Goal: Information Seeking & Learning: Learn about a topic

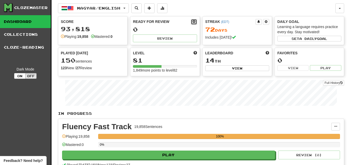
click at [191, 23] on button at bounding box center [194, 22] width 6 height 6
select select "*"
select select "**"
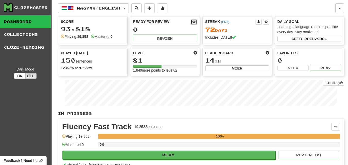
select select "***"
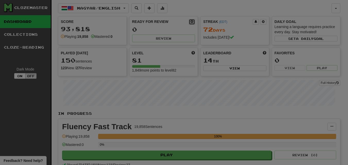
type input "**"
select select "*"
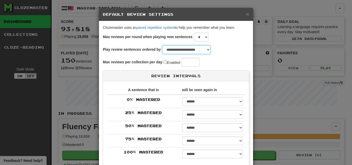
click at [211, 49] on select "**********" at bounding box center [186, 49] width 48 height 9
select select "**********"
click at [162, 45] on select "**********" at bounding box center [186, 49] width 48 height 9
click at [196, 63] on input "**" at bounding box center [191, 62] width 18 height 9
type input "*"
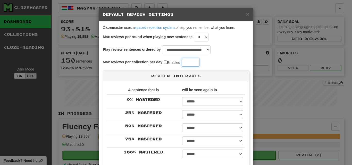
type input "*"
click at [199, 61] on input "**" at bounding box center [191, 62] width 18 height 9
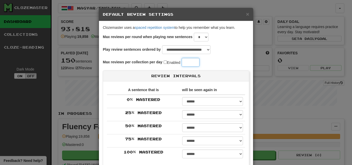
click at [199, 61] on input "**" at bounding box center [191, 62] width 18 height 9
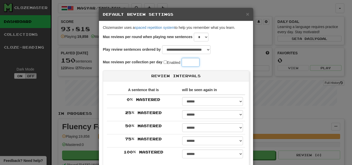
click at [199, 61] on input "**" at bounding box center [191, 62] width 18 height 9
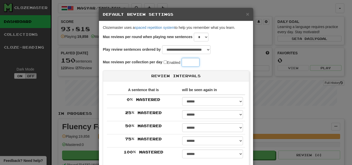
click at [199, 61] on input "**" at bounding box center [191, 62] width 18 height 9
click at [199, 61] on input "***" at bounding box center [191, 62] width 18 height 9
click at [187, 60] on input "***" at bounding box center [191, 62] width 18 height 9
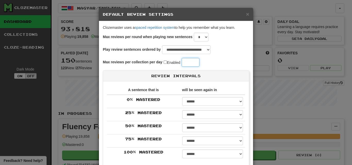
type input "***"
click at [252, 60] on div "**********" at bounding box center [176, 82] width 352 height 165
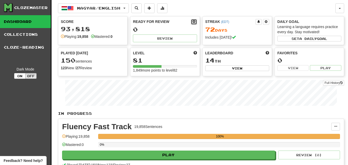
click at [195, 22] on span at bounding box center [193, 21] width 3 height 3
select select "*"
select select "**"
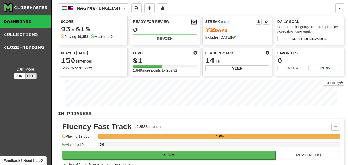
select select "***"
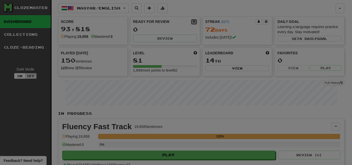
type input "**"
select select "*"
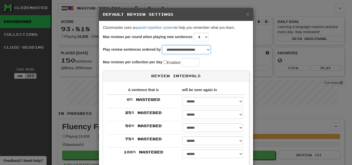
click at [211, 48] on select "**********" at bounding box center [186, 49] width 48 height 9
select select "**********"
click at [162, 45] on select "**********" at bounding box center [186, 49] width 48 height 9
click at [199, 61] on input "**" at bounding box center [191, 62] width 18 height 9
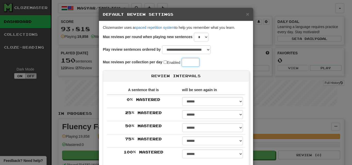
click at [199, 61] on input "**" at bounding box center [191, 62] width 18 height 9
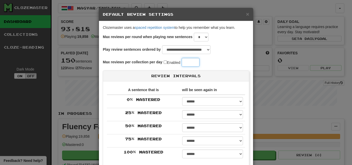
click at [199, 61] on input "**" at bounding box center [191, 62] width 18 height 9
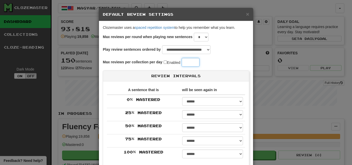
click at [199, 61] on input "**" at bounding box center [191, 62] width 18 height 9
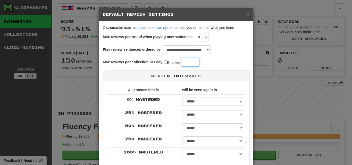
click at [199, 61] on input "**" at bounding box center [191, 62] width 18 height 9
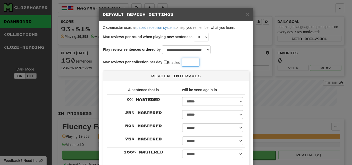
click at [199, 61] on input "**" at bounding box center [191, 62] width 18 height 9
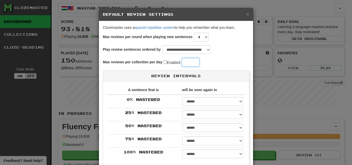
click at [199, 61] on input "**" at bounding box center [191, 62] width 18 height 9
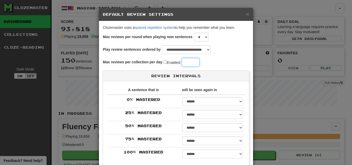
click at [199, 61] on input "***" at bounding box center [191, 62] width 18 height 9
click at [199, 62] on input "***" at bounding box center [191, 62] width 18 height 9
click at [186, 62] on input "***" at bounding box center [191, 62] width 18 height 9
type input "***"
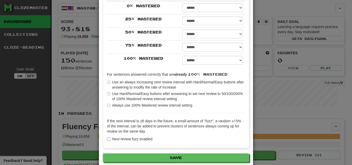
scroll to position [107, 0]
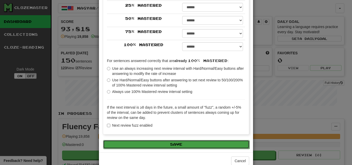
click at [226, 146] on button "Save" at bounding box center [176, 144] width 146 height 9
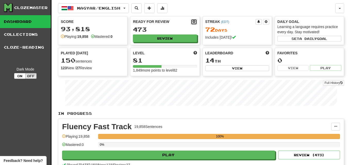
click at [195, 21] on span at bounding box center [193, 21] width 3 height 3
select select "*"
select select "**"
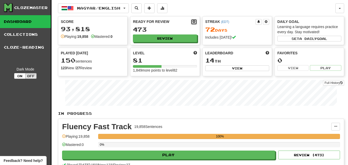
select select "***"
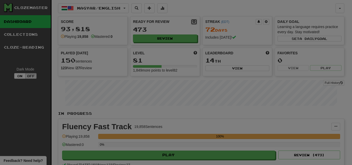
select select "**********"
type input "***"
select select "*"
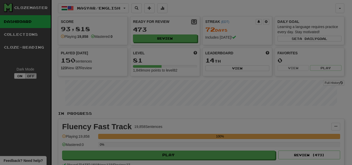
select select "*"
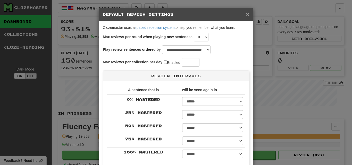
click at [246, 13] on span "×" at bounding box center [247, 14] width 3 height 6
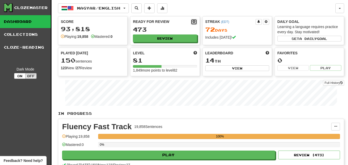
click at [196, 22] on button at bounding box center [194, 22] width 6 height 6
select select "*"
select select "**"
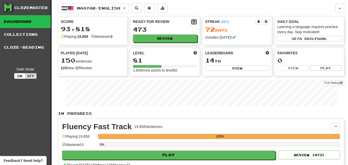
select select "***"
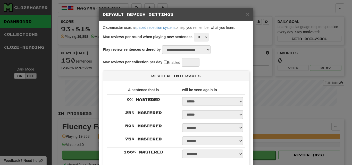
select select "**********"
type input "***"
select select "*"
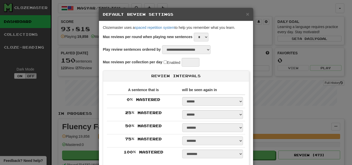
select select "*"
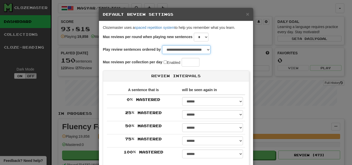
click at [211, 49] on select "**********" at bounding box center [186, 49] width 48 height 9
click at [245, 38] on div "Max reviews per round when playing new sentences * * * * * * * * * * ** ** ** *…" at bounding box center [176, 39] width 146 height 13
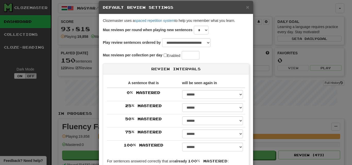
scroll to position [6, 0]
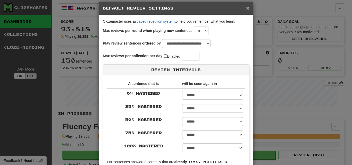
click at [246, 8] on span "×" at bounding box center [247, 8] width 3 height 6
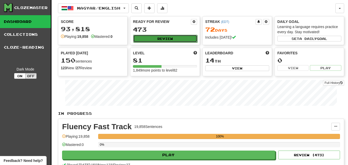
click at [170, 37] on button "Review" at bounding box center [165, 39] width 64 height 8
select select "********"
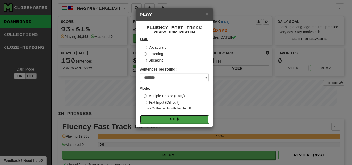
click at [200, 120] on button "Go" at bounding box center [174, 119] width 69 height 9
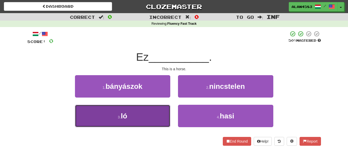
click at [156, 110] on button "3 . ló" at bounding box center [122, 116] width 95 height 22
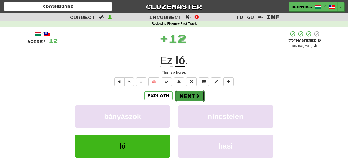
click at [191, 98] on button "Next" at bounding box center [189, 96] width 29 height 12
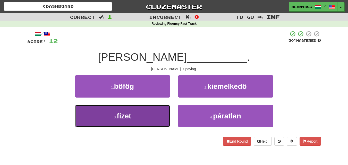
click at [161, 105] on button "3 . fizet" at bounding box center [122, 116] width 95 height 22
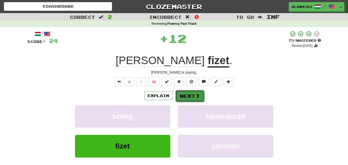
click at [186, 96] on button "Next" at bounding box center [189, 96] width 29 height 12
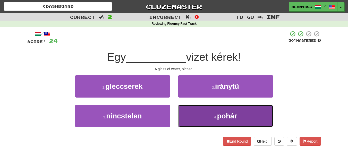
click at [204, 117] on button "4 . pohár" at bounding box center [225, 116] width 95 height 22
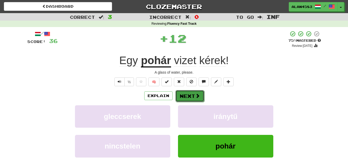
click at [186, 97] on button "Next" at bounding box center [189, 96] width 29 height 12
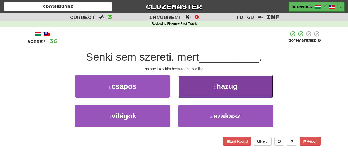
click at [229, 92] on button "2 . hazug" at bounding box center [225, 86] width 95 height 22
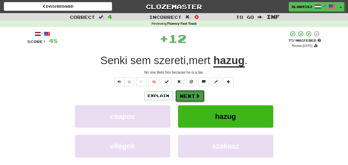
click at [189, 97] on button "Next" at bounding box center [189, 96] width 29 height 12
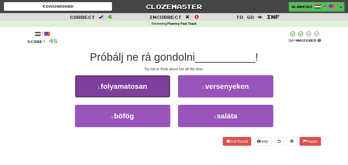
click at [157, 84] on button "1 . folyamatosan" at bounding box center [122, 86] width 95 height 22
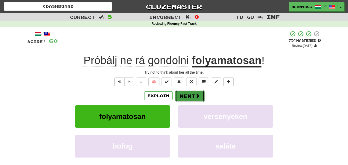
click at [188, 97] on button "Next" at bounding box center [189, 96] width 29 height 12
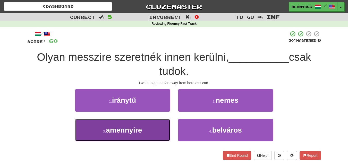
click at [145, 123] on button "3 . amennyire" at bounding box center [122, 130] width 95 height 22
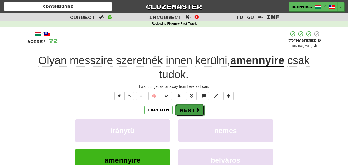
click at [189, 107] on button "Next" at bounding box center [189, 110] width 29 height 12
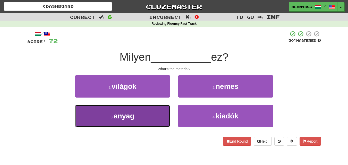
click at [148, 115] on button "3 . anyag" at bounding box center [122, 116] width 95 height 22
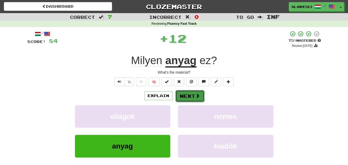
click at [196, 96] on span at bounding box center [197, 96] width 5 height 5
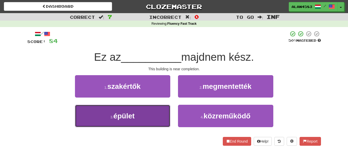
click at [133, 124] on button "3 . épület" at bounding box center [122, 116] width 95 height 22
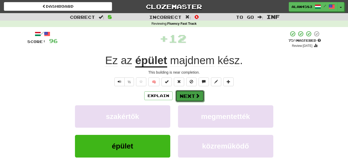
click at [195, 94] on span at bounding box center [197, 96] width 5 height 5
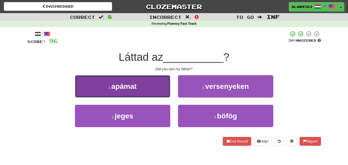
click at [150, 86] on button "1 . apámat" at bounding box center [122, 86] width 95 height 22
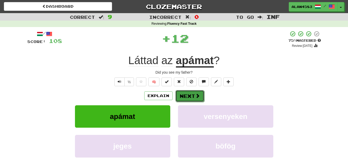
click at [187, 95] on button "Next" at bounding box center [189, 96] width 29 height 12
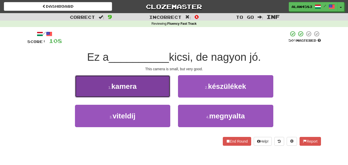
click at [138, 84] on button "1 . kamera" at bounding box center [122, 86] width 95 height 22
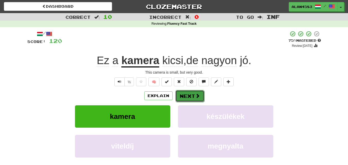
click at [187, 96] on button "Next" at bounding box center [189, 96] width 29 height 12
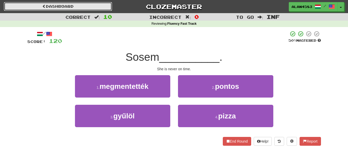
click at [98, 8] on link "Dashboard" at bounding box center [58, 6] width 108 height 9
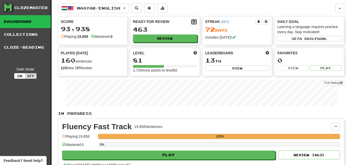
click at [194, 21] on span at bounding box center [193, 21] width 3 height 3
select select "*"
select select "**"
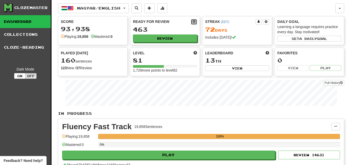
select select "***"
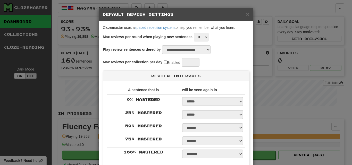
select select "**********"
type input "***"
select select "*"
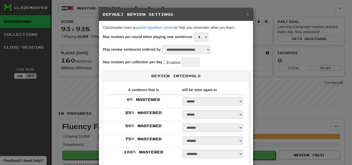
select select "*"
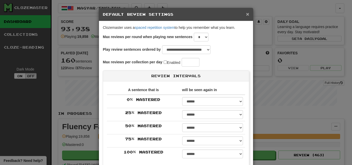
click at [246, 13] on span "×" at bounding box center [247, 14] width 3 height 6
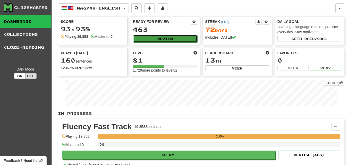
click at [162, 39] on button "Review" at bounding box center [165, 39] width 64 height 8
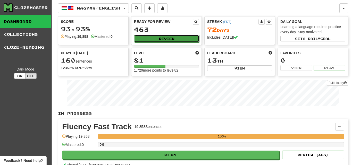
select select "********"
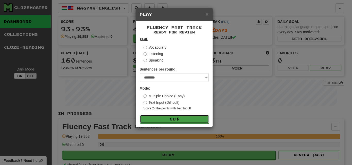
click at [203, 117] on button "Go" at bounding box center [174, 119] width 69 height 9
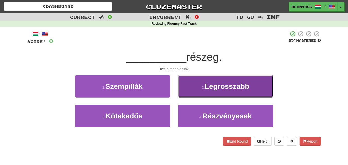
click at [230, 91] on button "2 . Legrosszabb" at bounding box center [225, 86] width 95 height 22
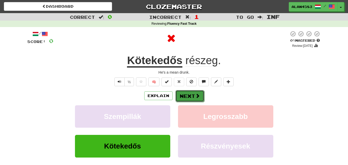
click at [194, 96] on button "Next" at bounding box center [189, 96] width 29 height 12
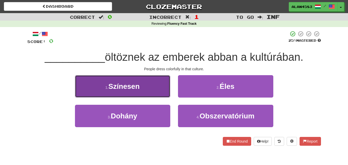
click at [158, 80] on button "1 . Színesen" at bounding box center [122, 86] width 95 height 22
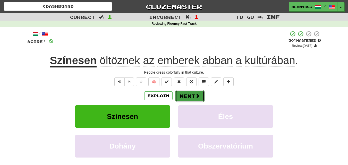
click at [190, 96] on button "Next" at bounding box center [189, 96] width 29 height 12
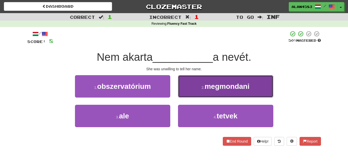
click at [224, 84] on span "megmondani" at bounding box center [227, 86] width 45 height 8
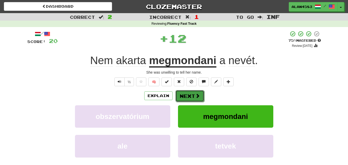
click at [186, 95] on button "Next" at bounding box center [189, 96] width 29 height 12
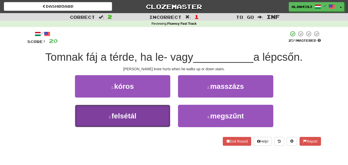
click at [154, 112] on button "3 . felsétál" at bounding box center [122, 116] width 95 height 22
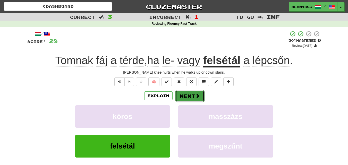
click at [186, 94] on button "Next" at bounding box center [189, 96] width 29 height 12
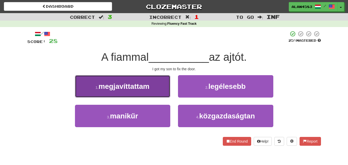
click at [148, 90] on span "megjavíttattam" at bounding box center [124, 86] width 51 height 8
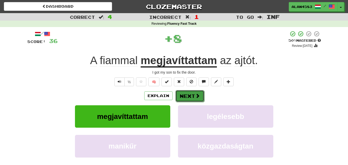
click at [190, 95] on button "Next" at bounding box center [189, 96] width 29 height 12
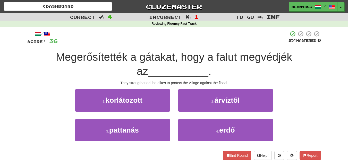
click at [107, 56] on span "Megerősítették a gátakat, hogy a falut megvédjék az" at bounding box center [174, 64] width 237 height 26
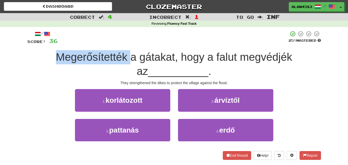
click at [107, 56] on span "Megerősítették a gátakat, hogy a falut megvédjék az" at bounding box center [174, 64] width 237 height 26
click at [104, 44] on div at bounding box center [104, 44] width 0 height 0
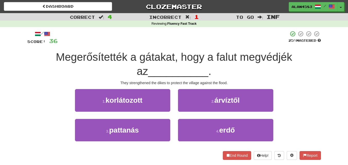
click at [120, 42] on div at bounding box center [173, 38] width 231 height 14
click at [159, 62] on span "Megerősítették a gátakat, hogy a falut megvédjék az" at bounding box center [174, 64] width 237 height 26
click at [156, 63] on div at bounding box center [156, 63] width 0 height 0
click at [197, 47] on div "/ Score: 36 25 % Mastered Megerősítették a gátakat, hogy a falut megvédjék az _…" at bounding box center [174, 95] width 294 height 129
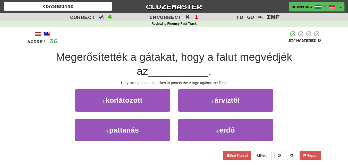
click at [267, 59] on span "Megerősítették a gátakat, hogy a falut megvédjék az" at bounding box center [174, 64] width 237 height 26
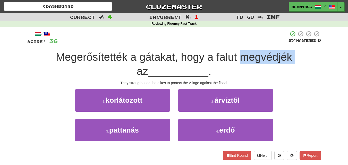
click at [267, 59] on span "Megerősítették a gátakat, hogy a falut megvédjék az" at bounding box center [174, 64] width 237 height 26
click at [264, 63] on div at bounding box center [264, 63] width 0 height 0
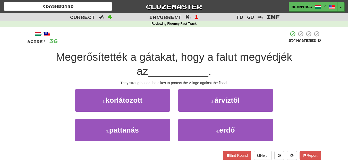
click at [292, 46] on div "/ Score: 36 25 % Mastered Megerősítették a gátakat, hogy a falut megvédjék az _…" at bounding box center [174, 95] width 294 height 129
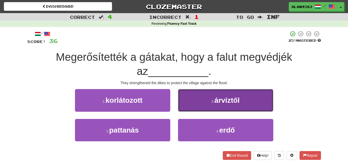
click at [235, 98] on span "árvíztől" at bounding box center [226, 100] width 25 height 8
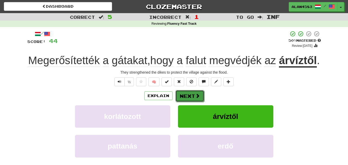
click at [191, 102] on button "Next" at bounding box center [189, 96] width 29 height 12
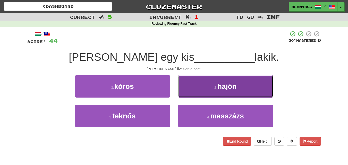
click at [228, 86] on span "hajón" at bounding box center [226, 86] width 19 height 8
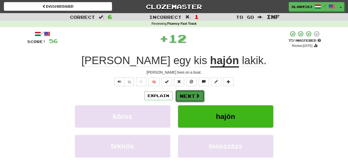
click at [184, 96] on button "Next" at bounding box center [189, 96] width 29 height 12
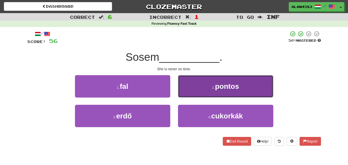
click at [229, 90] on button "2 . pontos" at bounding box center [225, 86] width 95 height 22
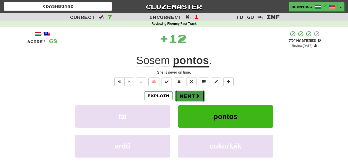
click at [187, 96] on button "Next" at bounding box center [189, 96] width 29 height 12
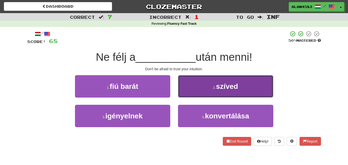
click at [222, 88] on span "szíved" at bounding box center [227, 86] width 22 height 8
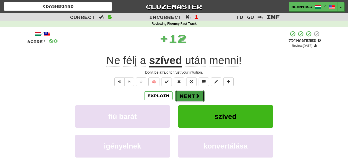
click at [191, 92] on button "Next" at bounding box center [189, 96] width 29 height 12
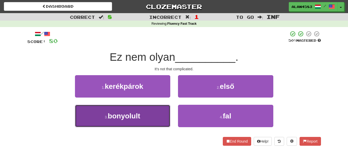
click at [156, 114] on button "3 . bonyolult" at bounding box center [122, 116] width 95 height 22
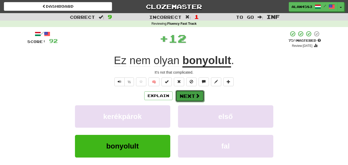
click at [181, 98] on button "Next" at bounding box center [189, 96] width 29 height 12
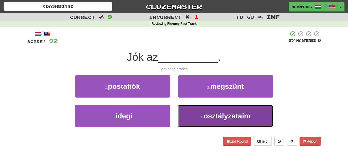
click at [202, 116] on small "4 ." at bounding box center [202, 117] width 3 height 4
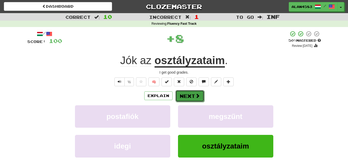
click at [186, 94] on button "Next" at bounding box center [189, 96] width 29 height 12
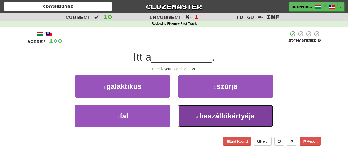
click at [210, 124] on button "4 . beszállókártyája" at bounding box center [225, 116] width 95 height 22
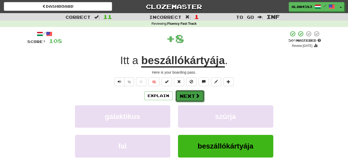
click at [189, 95] on button "Next" at bounding box center [189, 96] width 29 height 12
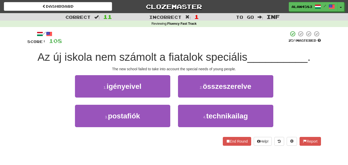
click at [136, 54] on span "Az új iskola nem számolt a fiatalok speciális" at bounding box center [143, 57] width 210 height 12
click at [132, 44] on div at bounding box center [132, 44] width 0 height 0
click at [149, 41] on div at bounding box center [175, 38] width 226 height 14
click at [191, 56] on span "Az új iskola nem számolt a fiatalok speciális" at bounding box center [143, 57] width 210 height 12
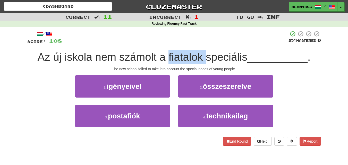
click at [191, 56] on span "Az új iskola nem számolt a fiatalok speciális" at bounding box center [143, 57] width 210 height 12
click at [187, 44] on div at bounding box center [187, 44] width 0 height 0
click at [208, 41] on div at bounding box center [175, 38] width 226 height 14
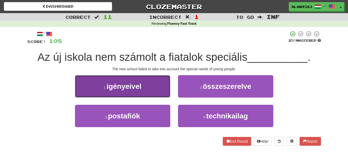
click at [145, 91] on button "1 . igényeivel" at bounding box center [122, 86] width 95 height 22
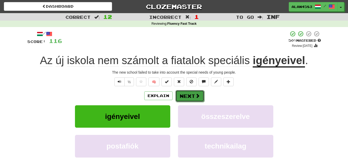
click at [189, 98] on button "Next" at bounding box center [189, 96] width 29 height 12
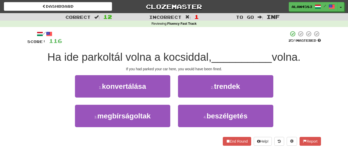
click at [180, 58] on span "Ha ide parkoltál volna a kocsiddal," at bounding box center [129, 57] width 164 height 12
click at [176, 63] on div at bounding box center [176, 63] width 0 height 0
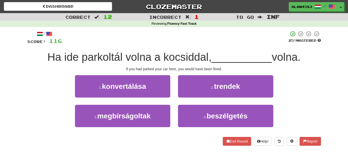
click at [212, 38] on div at bounding box center [175, 38] width 226 height 14
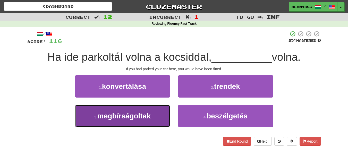
click at [161, 107] on button "3 . megbírságoltak" at bounding box center [122, 116] width 95 height 22
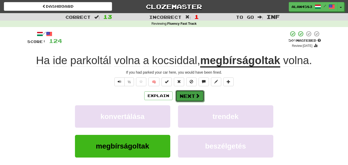
click at [188, 95] on button "Next" at bounding box center [189, 96] width 29 height 12
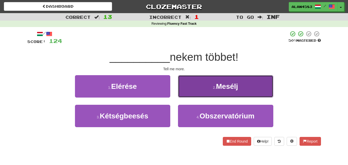
click at [231, 88] on span "Mesélj" at bounding box center [227, 86] width 22 height 8
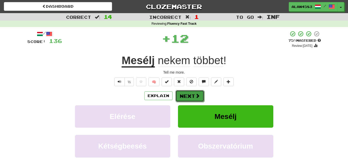
click at [186, 94] on button "Next" at bounding box center [189, 96] width 29 height 12
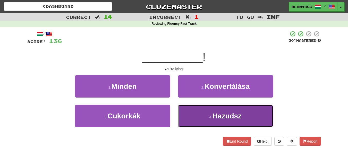
click at [192, 113] on button "4 . Hazudsz" at bounding box center [225, 116] width 95 height 22
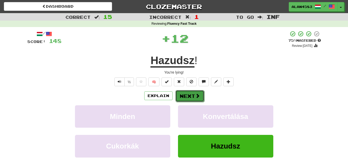
click at [190, 97] on button "Next" at bounding box center [189, 96] width 29 height 12
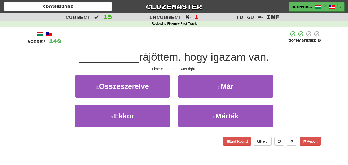
click at [168, 58] on span "rájöttem, hogy igazam van." at bounding box center [204, 57] width 130 height 12
click at [165, 63] on div at bounding box center [165, 63] width 0 height 0
click at [193, 42] on div at bounding box center [175, 38] width 227 height 14
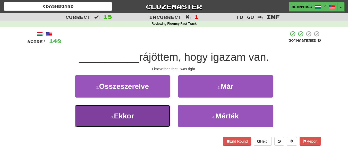
click at [142, 112] on button "3 . Ekkor" at bounding box center [122, 116] width 95 height 22
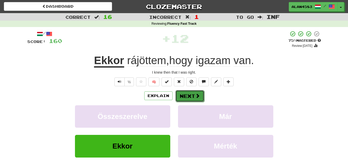
click at [188, 98] on button "Next" at bounding box center [189, 96] width 29 height 12
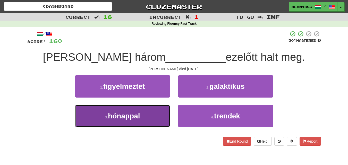
click at [164, 106] on button "3 . hónappal" at bounding box center [122, 116] width 95 height 22
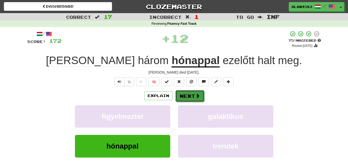
click at [186, 94] on button "Next" at bounding box center [189, 96] width 29 height 12
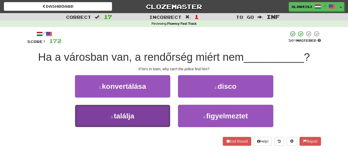
click at [125, 112] on span "találja" at bounding box center [124, 116] width 20 height 8
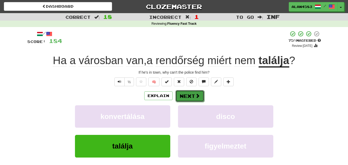
click at [191, 97] on button "Next" at bounding box center [189, 96] width 29 height 12
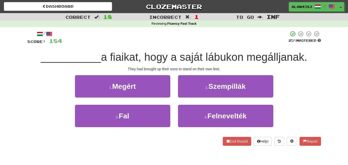
click at [261, 52] on span "a fiaikat, hogy a saját lábukon megálljanak." at bounding box center [204, 57] width 206 height 12
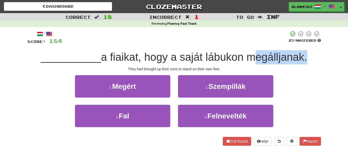
click at [261, 52] on span "a fiaikat, hogy a saját lábukon megálljanak." at bounding box center [204, 57] width 206 height 12
click at [258, 44] on div at bounding box center [258, 44] width 0 height 0
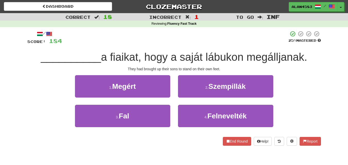
click at [236, 45] on div at bounding box center [175, 38] width 226 height 14
click at [231, 52] on span "a fiaikat, hogy a saját lábukon megálljanak." at bounding box center [204, 57] width 206 height 12
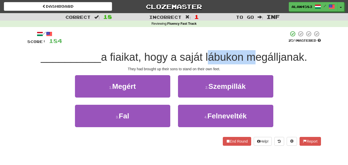
click at [231, 52] on span "a fiaikat, hogy a saját lábukon megálljanak." at bounding box center [204, 57] width 206 height 12
click at [227, 44] on div at bounding box center [227, 44] width 0 height 0
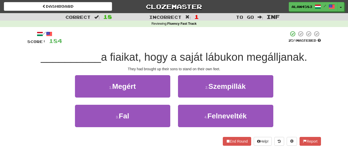
click at [239, 42] on div at bounding box center [175, 38] width 226 height 14
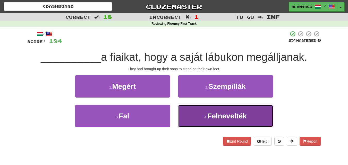
click at [204, 119] on button "4 . Felnevelték" at bounding box center [225, 116] width 95 height 22
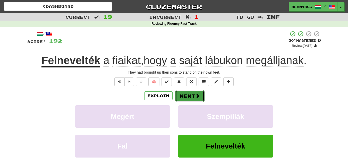
click at [190, 95] on button "Next" at bounding box center [189, 96] width 29 height 12
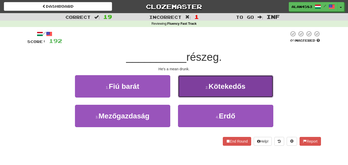
click at [225, 84] on span "Kötekedős" at bounding box center [227, 86] width 37 height 8
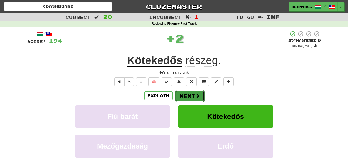
click at [196, 94] on span at bounding box center [197, 96] width 5 height 5
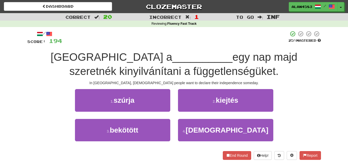
click at [136, 70] on span "egy nap majd szeretnék kinyilvánítani a függetlenségüket." at bounding box center [183, 64] width 228 height 26
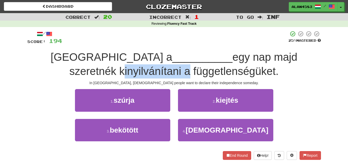
click at [136, 70] on span "egy nap majd szeretnék kinyilvánítani a függetlenségüket." at bounding box center [183, 64] width 228 height 26
click at [132, 58] on div at bounding box center [132, 58] width 0 height 0
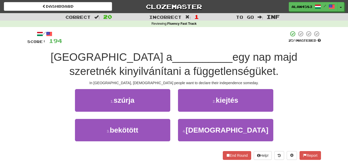
click at [172, 55] on span "__________" at bounding box center [202, 57] width 60 height 12
click at [183, 72] on span "egy nap majd szeretnék kinyilvánítani a függetlenségüket." at bounding box center [183, 64] width 228 height 26
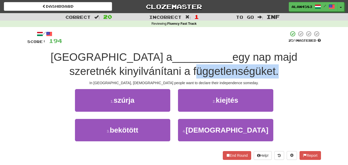
click at [183, 72] on span "egy nap majd szeretnék kinyilvánítani a függetlenségüket." at bounding box center [183, 64] width 228 height 26
click at [180, 78] on div at bounding box center [180, 78] width 0 height 0
click at [241, 66] on span "egy nap majd szeretnék kinyilvánítani a függetlenségüket." at bounding box center [183, 64] width 228 height 26
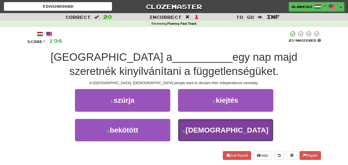
click at [198, 135] on button "4 . flamandok" at bounding box center [225, 130] width 95 height 22
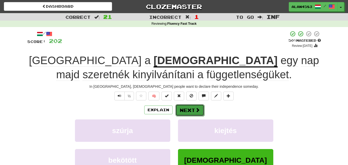
click at [188, 112] on button "Next" at bounding box center [189, 110] width 29 height 12
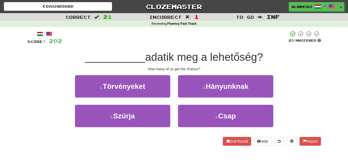
click at [166, 54] on span "adatik meg a lehetőség?" at bounding box center [204, 57] width 118 height 12
click at [163, 44] on div at bounding box center [163, 44] width 0 height 0
click at [179, 46] on div "/ Score: 202 25 % Mastered __________ adatik meg a lehetőség? How many of us ge…" at bounding box center [174, 88] width 294 height 115
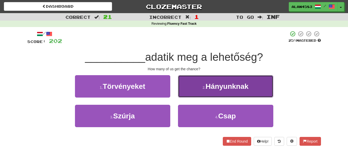
click at [214, 88] on span "Hányunknak" at bounding box center [227, 86] width 43 height 8
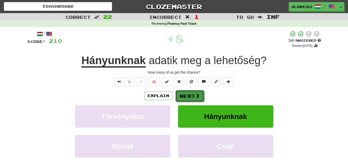
click at [191, 94] on button "Next" at bounding box center [189, 96] width 29 height 12
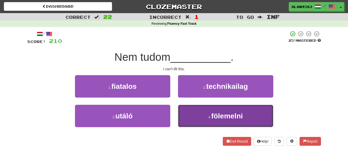
click at [196, 123] on button "4 . fölemelni" at bounding box center [225, 116] width 95 height 22
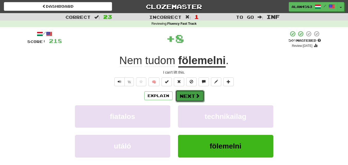
click at [189, 95] on button "Next" at bounding box center [189, 96] width 29 height 12
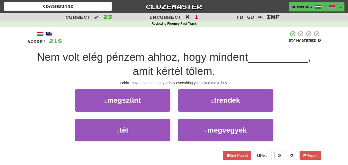
click at [169, 68] on span ", amit kértél tőlem." at bounding box center [222, 64] width 178 height 26
click at [165, 58] on div at bounding box center [165, 58] width 0 height 0
click at [214, 63] on div "Nem volt elég pénzem ahhoz, hogy mindent __________ , amit kértél tőlem." at bounding box center [174, 64] width 294 height 28
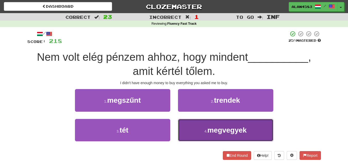
click at [211, 131] on span "megvegyek" at bounding box center [226, 130] width 39 height 8
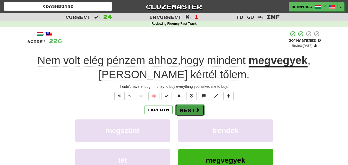
click at [190, 111] on button "Next" at bounding box center [189, 110] width 29 height 12
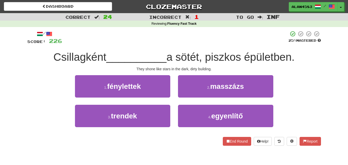
click at [82, 53] on span "Csillagként" at bounding box center [79, 57] width 53 height 12
click at [79, 44] on div at bounding box center [79, 44] width 0 height 0
click at [101, 41] on div at bounding box center [175, 38] width 226 height 14
click at [221, 51] on span "a sötét, piszkos épületben." at bounding box center [230, 57] width 128 height 12
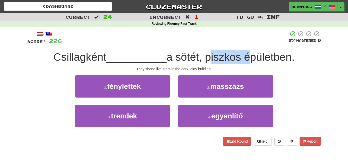
click at [221, 51] on span "a sötét, piszkos épületben." at bounding box center [230, 57] width 128 height 12
click at [217, 44] on div at bounding box center [217, 44] width 0 height 0
click at [243, 41] on div at bounding box center [175, 38] width 226 height 14
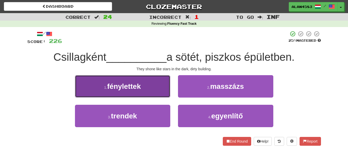
click at [154, 83] on button "1 . fénylettek" at bounding box center [122, 86] width 95 height 22
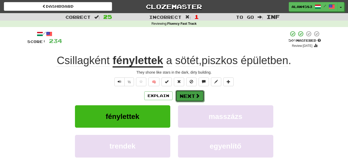
click at [191, 97] on button "Next" at bounding box center [189, 96] width 29 height 12
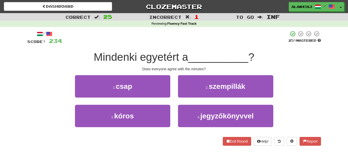
click at [158, 57] on span "Mindenki egyetért a" at bounding box center [141, 57] width 95 height 12
click at [155, 63] on div at bounding box center [155, 63] width 0 height 0
click at [186, 45] on div at bounding box center [175, 38] width 226 height 14
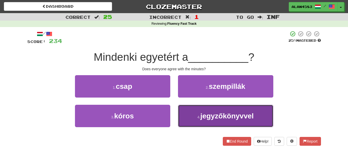
click at [221, 115] on span "jegyzőkönyvvel" at bounding box center [226, 116] width 53 height 8
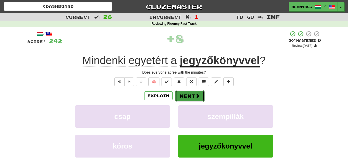
click at [191, 97] on button "Next" at bounding box center [189, 96] width 29 height 12
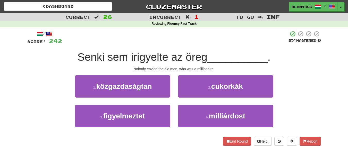
click at [151, 57] on span "Senki sem irigyelte az öreg" at bounding box center [143, 57] width 130 height 12
click at [147, 63] on div at bounding box center [147, 63] width 0 height 0
click at [170, 47] on div "/ Score: 242 25 % Mastered Senki sem irigyelte az öreg __________ . Nobody envi…" at bounding box center [174, 88] width 294 height 115
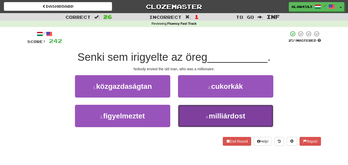
click at [215, 112] on span "milliárdost" at bounding box center [227, 116] width 37 height 8
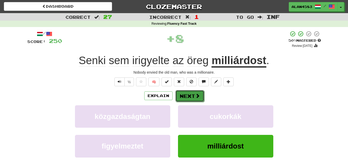
click at [189, 94] on button "Next" at bounding box center [189, 96] width 29 height 12
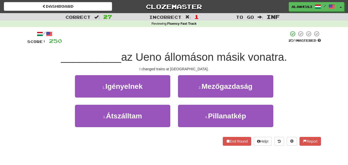
click at [188, 58] on span "az Ueno állomáson másik vonatra." at bounding box center [204, 57] width 166 height 12
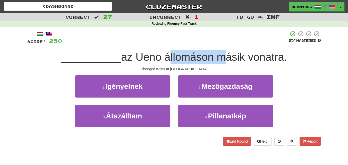
click at [188, 58] on span "az Ueno állomáson másik vonatra." at bounding box center [204, 57] width 166 height 12
click at [184, 63] on div at bounding box center [184, 63] width 0 height 0
click at [198, 47] on div "/ Score: 250 25 % Mastered __________ az Ueno állomáson másik vonatra. I change…" at bounding box center [174, 88] width 294 height 115
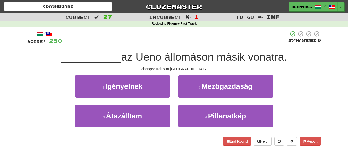
click at [265, 54] on span "az Ueno állomáson másik vonatra." at bounding box center [204, 57] width 166 height 12
click at [261, 44] on div at bounding box center [261, 44] width 0 height 0
click at [298, 49] on div "/ Score: 250 25 % Mastered __________ az Ueno állomáson másik vonatra. I change…" at bounding box center [174, 88] width 294 height 115
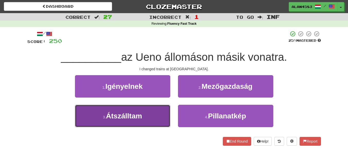
click at [155, 111] on button "3 . Átszálltam" at bounding box center [122, 116] width 95 height 22
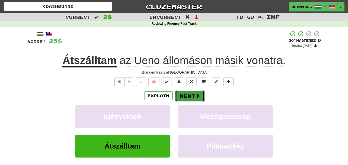
click at [186, 94] on button "Next" at bounding box center [189, 96] width 29 height 12
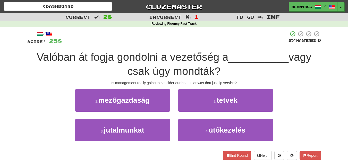
click at [196, 60] on span "Valóban át fogja gondolni a vezetőség a" at bounding box center [133, 57] width 192 height 12
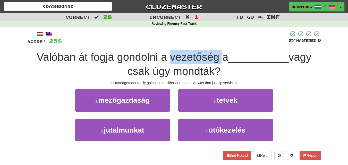
click at [196, 60] on span "Valóban át fogja gondolni a vezetőség a" at bounding box center [133, 57] width 192 height 12
click at [192, 63] on div at bounding box center [192, 63] width 0 height 0
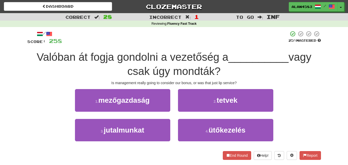
click at [231, 43] on div at bounding box center [175, 38] width 226 height 14
click at [54, 57] on span "Valóban át fogja gondolni a vezetőség a" at bounding box center [133, 57] width 192 height 12
click at [51, 44] on div at bounding box center [51, 44] width 0 height 0
click at [75, 38] on div at bounding box center [175, 38] width 226 height 14
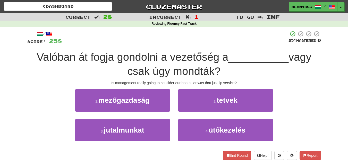
click at [128, 58] on span "Valóban át fogja gondolni a vezetőség a" at bounding box center [133, 57] width 192 height 12
click at [125, 63] on div at bounding box center [125, 63] width 0 height 0
click at [160, 44] on div at bounding box center [175, 38] width 226 height 14
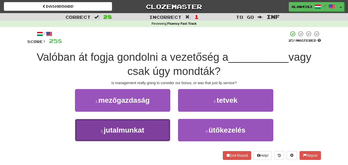
click at [127, 133] on span "jutalmunkat" at bounding box center [124, 130] width 40 height 8
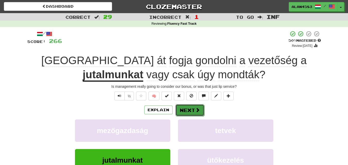
click at [183, 112] on button "Next" at bounding box center [189, 110] width 29 height 12
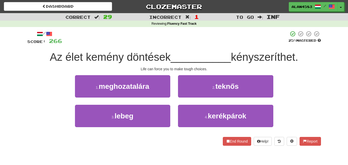
click at [255, 54] on span "kényszeríthet." at bounding box center [264, 57] width 67 height 12
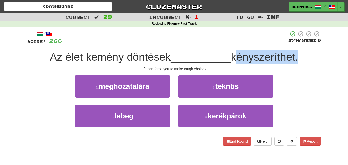
click at [255, 54] on span "kényszeríthet." at bounding box center [264, 57] width 67 height 12
click at [252, 44] on div at bounding box center [252, 44] width 0 height 0
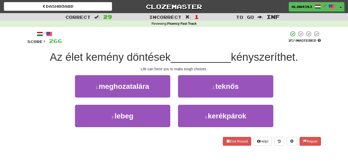
click at [257, 44] on div at bounding box center [175, 38] width 226 height 14
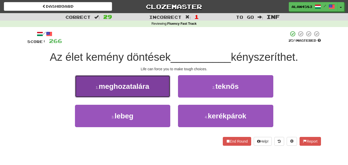
click at [83, 91] on button "1 . meghozatalára" at bounding box center [122, 86] width 95 height 22
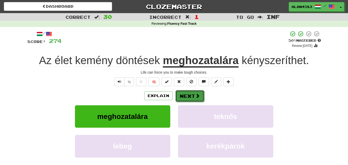
click at [189, 97] on button "Next" at bounding box center [189, 96] width 29 height 12
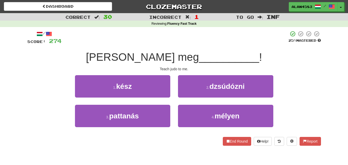
click at [131, 58] on span "Tanítson meg" at bounding box center [142, 57] width 113 height 12
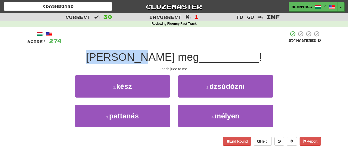
click at [131, 58] on span "Tanítson meg" at bounding box center [142, 57] width 113 height 12
click at [128, 63] on div at bounding box center [128, 63] width 0 height 0
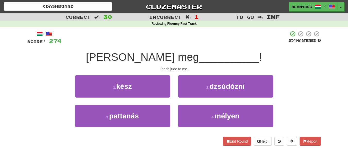
click at [169, 43] on div at bounding box center [175, 38] width 227 height 14
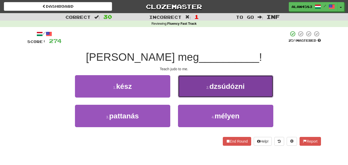
click at [240, 91] on button "2 . dzsúdózni" at bounding box center [225, 86] width 95 height 22
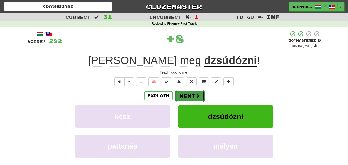
click at [189, 95] on button "Next" at bounding box center [189, 96] width 29 height 12
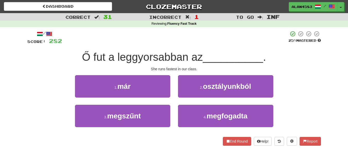
click at [142, 51] on span "Ő fut a leggyorsabban az" at bounding box center [142, 57] width 121 height 12
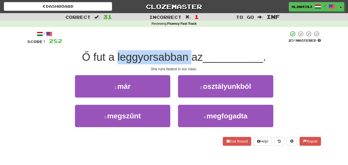
click at [142, 51] on span "Ő fut a leggyorsabban az" at bounding box center [142, 57] width 121 height 12
click at [138, 44] on div at bounding box center [138, 44] width 0 height 0
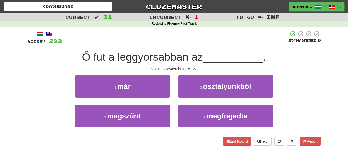
click at [160, 37] on div at bounding box center [175, 38] width 226 height 14
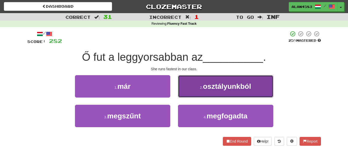
click at [229, 89] on span "osztályunkból" at bounding box center [227, 86] width 48 height 8
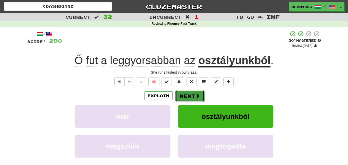
click at [187, 95] on button "Next" at bounding box center [189, 96] width 29 height 12
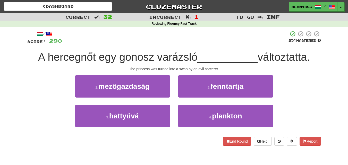
click at [78, 60] on span "A hercegnőt egy gonosz varázsló" at bounding box center [117, 57] width 159 height 12
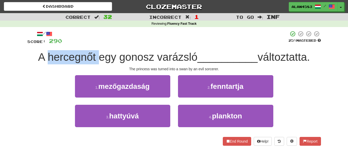
click at [78, 60] on span "A hercegnőt egy gonosz varázsló" at bounding box center [117, 57] width 159 height 12
click at [75, 63] on div at bounding box center [75, 63] width 0 height 0
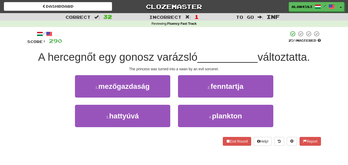
click at [102, 48] on div "/ Score: 290 25 % Mastered A hercegnőt egy gonosz varázsló __________ változtat…" at bounding box center [174, 88] width 294 height 115
click at [127, 52] on span "A hercegnőt egy gonosz varázsló" at bounding box center [117, 57] width 159 height 12
click at [123, 44] on div at bounding box center [123, 44] width 0 height 0
click at [146, 40] on div at bounding box center [175, 38] width 226 height 14
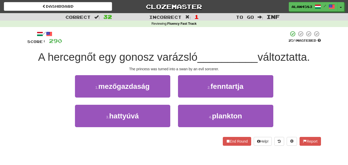
click at [172, 50] on div "/ Score: 290 25 % Mastered A hercegnőt egy gonosz varázsló __________ változtat…" at bounding box center [174, 88] width 294 height 115
click at [169, 44] on div at bounding box center [169, 44] width 0 height 0
click at [193, 40] on div at bounding box center [175, 38] width 226 height 14
click at [276, 51] on span "változtatta." at bounding box center [284, 57] width 52 height 12
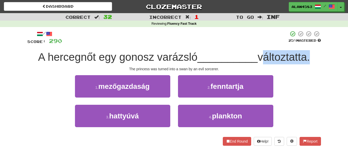
click at [276, 51] on span "változtatta." at bounding box center [284, 57] width 52 height 12
click at [273, 44] on div at bounding box center [273, 44] width 0 height 0
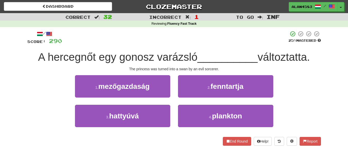
click at [321, 47] on div "/ Score: 290 25 % Mastered A hercegnőt egy gonosz varázsló __________ változtat…" at bounding box center [174, 88] width 294 height 115
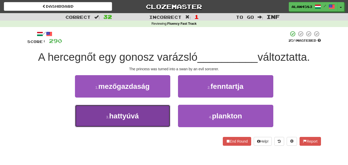
click at [142, 115] on button "3 . hattyúvá" at bounding box center [122, 116] width 95 height 22
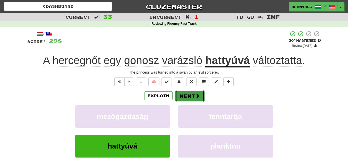
click at [183, 99] on button "Next" at bounding box center [189, 96] width 29 height 12
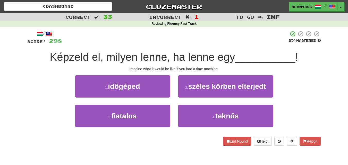
click at [63, 53] on span "Képzeld el, milyen lenne, ha lenne egy" at bounding box center [142, 57] width 185 height 12
click at [60, 44] on div at bounding box center [60, 44] width 0 height 0
click at [89, 42] on div at bounding box center [175, 38] width 226 height 14
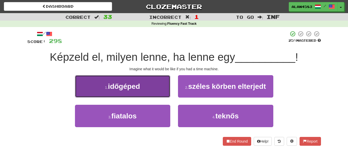
click at [129, 90] on span "időgéped" at bounding box center [124, 86] width 32 height 8
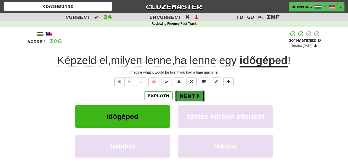
click at [187, 96] on button "Next" at bounding box center [189, 96] width 29 height 12
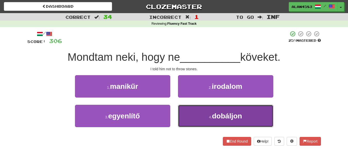
click at [208, 118] on button "4 . dobáljon" at bounding box center [225, 116] width 95 height 22
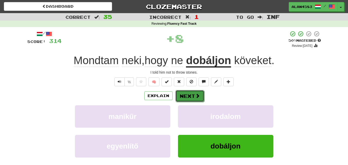
click at [185, 94] on button "Next" at bounding box center [189, 96] width 29 height 12
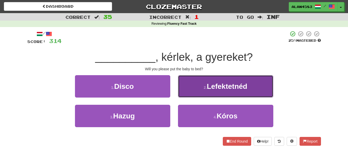
click at [224, 79] on button "2 . Lefektetnéd" at bounding box center [225, 86] width 95 height 22
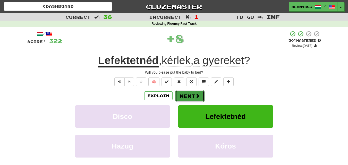
click at [187, 96] on button "Next" at bounding box center [189, 96] width 29 height 12
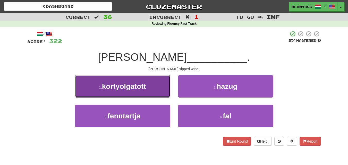
click at [148, 89] on button "1 . kortyolgatott" at bounding box center [122, 86] width 95 height 22
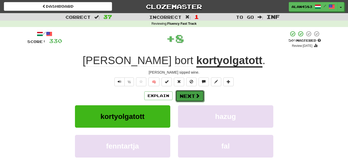
click at [188, 95] on button "Next" at bounding box center [189, 96] width 29 height 12
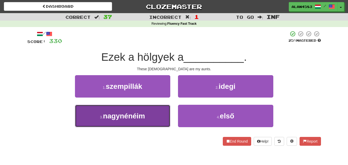
click at [161, 112] on button "3 . nagynénéim" at bounding box center [122, 116] width 95 height 22
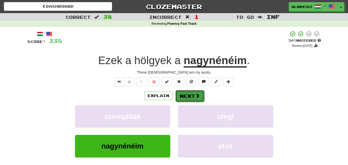
click at [190, 95] on button "Next" at bounding box center [189, 96] width 29 height 12
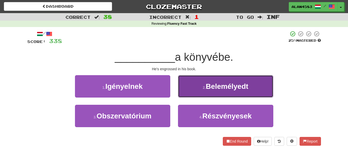
click at [220, 83] on span "Belemélyedt" at bounding box center [227, 86] width 43 height 8
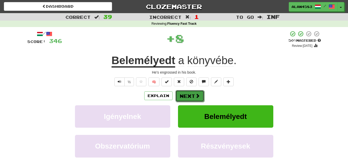
click at [189, 97] on button "Next" at bounding box center [189, 96] width 29 height 12
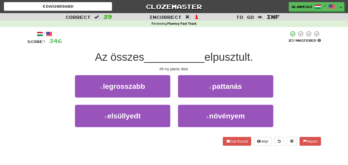
click at [238, 53] on span "elpusztult." at bounding box center [228, 57] width 49 height 12
click at [235, 44] on div at bounding box center [235, 44] width 0 height 0
click at [253, 36] on div at bounding box center [175, 38] width 226 height 14
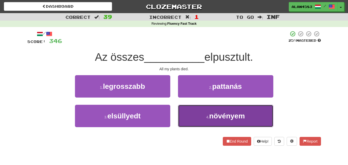
click at [200, 113] on button "4 . növényem" at bounding box center [225, 116] width 95 height 22
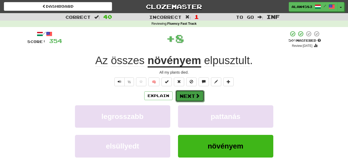
click at [192, 95] on button "Next" at bounding box center [189, 96] width 29 height 12
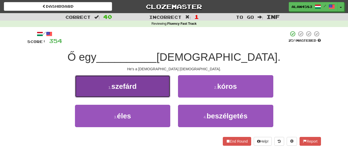
click at [142, 85] on button "1 . szefárd" at bounding box center [122, 86] width 95 height 22
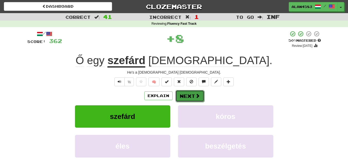
click at [188, 94] on button "Next" at bounding box center [189, 96] width 29 height 12
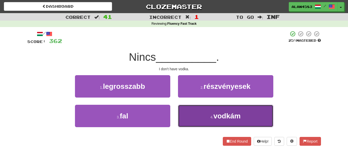
click at [200, 115] on button "4 . vodkám" at bounding box center [225, 116] width 95 height 22
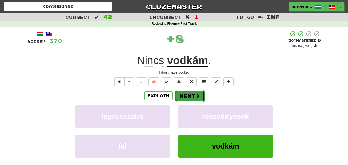
click at [191, 95] on button "Next" at bounding box center [189, 96] width 29 height 12
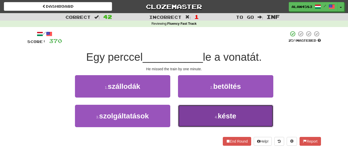
click at [235, 120] on span "késte" at bounding box center [227, 116] width 19 height 8
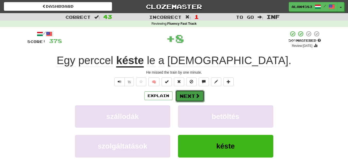
click at [183, 96] on button "Next" at bounding box center [189, 96] width 29 height 12
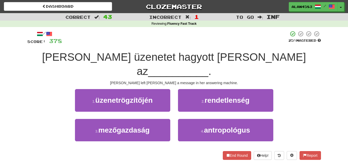
click at [109, 54] on span "Tom üzenetet hagyott Marynek az" at bounding box center [174, 64] width 264 height 26
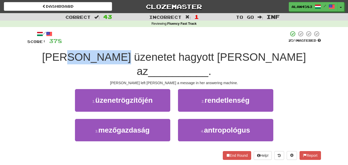
click at [109, 54] on span "Tom üzenetet hagyott Marynek az" at bounding box center [174, 64] width 264 height 26
click at [105, 44] on div at bounding box center [105, 44] width 0 height 0
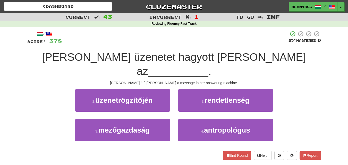
click at [127, 42] on div at bounding box center [175, 38] width 226 height 14
click at [145, 53] on span "Tom üzenetet hagyott Marynek az" at bounding box center [174, 64] width 264 height 26
click at [141, 44] on div at bounding box center [141, 44] width 0 height 0
click at [167, 44] on div at bounding box center [175, 38] width 226 height 14
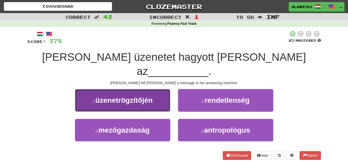
click at [155, 89] on button "1 . üzenetrögzítőjén" at bounding box center [122, 100] width 95 height 22
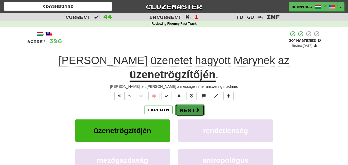
click at [188, 104] on button "Next" at bounding box center [189, 110] width 29 height 12
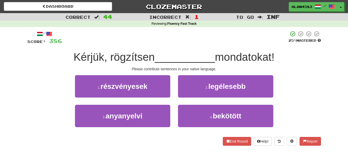
click at [125, 57] on span "Kérjük, rögzítsen" at bounding box center [114, 57] width 81 height 12
click at [122, 44] on div at bounding box center [122, 44] width 0 height 0
click at [149, 45] on div at bounding box center [175, 38] width 226 height 14
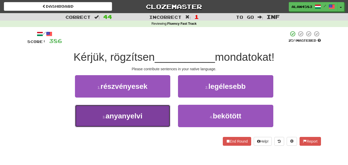
click at [155, 107] on button "3 . anyanyelvi" at bounding box center [122, 116] width 95 height 22
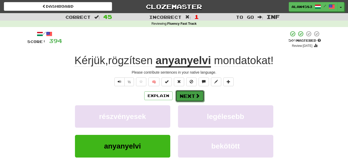
click at [189, 95] on button "Next" at bounding box center [189, 96] width 29 height 12
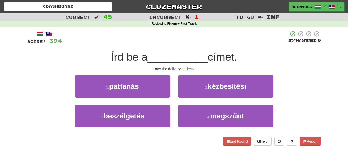
click at [218, 58] on span "címet." at bounding box center [222, 57] width 29 height 12
click at [215, 63] on div at bounding box center [215, 63] width 0 height 0
click at [253, 41] on div at bounding box center [175, 38] width 226 height 14
click at [115, 56] on span "Írd be a" at bounding box center [129, 57] width 37 height 12
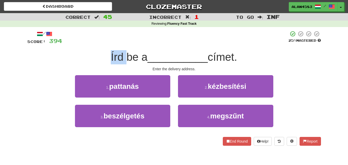
click at [115, 56] on span "Írd be a" at bounding box center [129, 57] width 37 height 12
click at [112, 44] on div at bounding box center [112, 44] width 0 height 0
click at [136, 42] on div at bounding box center [175, 38] width 226 height 14
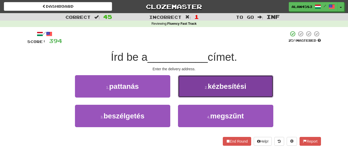
click at [260, 83] on button "2 . kézbesítési" at bounding box center [225, 86] width 95 height 22
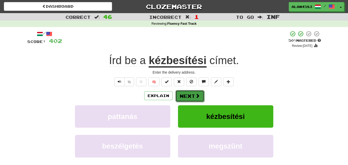
click at [189, 94] on button "Next" at bounding box center [189, 96] width 29 height 12
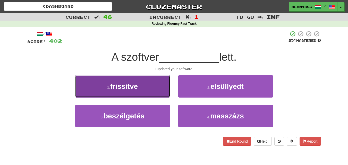
click at [142, 88] on button "1 . frissítve" at bounding box center [122, 86] width 95 height 22
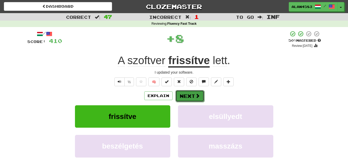
click at [192, 94] on button "Next" at bounding box center [189, 96] width 29 height 12
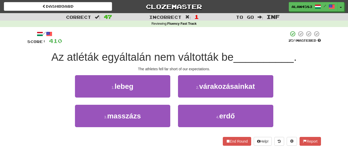
click at [129, 54] on span "Az atléták egyáltalán nem váltották be" at bounding box center [142, 57] width 182 height 12
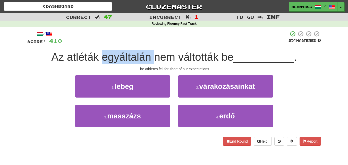
click at [129, 54] on span "Az atléták egyáltalán nem váltották be" at bounding box center [142, 57] width 182 height 12
click at [126, 44] on div at bounding box center [126, 44] width 0 height 0
click at [150, 45] on div "/ Score: 410 25 % Mastered Az atléták egyáltalán nem váltották be __________ . …" at bounding box center [174, 88] width 294 height 115
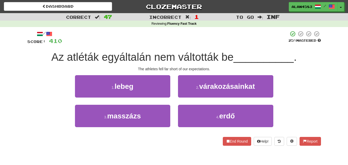
click at [195, 50] on div "/ Score: 410 25 % Mastered Az atléták egyáltalán nem váltották be __________ . …" at bounding box center [174, 88] width 294 height 115
click at [191, 44] on div at bounding box center [191, 44] width 0 height 0
click at [223, 39] on div at bounding box center [175, 38] width 226 height 14
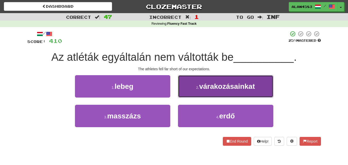
click at [242, 82] on button "2 . várakozásainkat" at bounding box center [225, 86] width 95 height 22
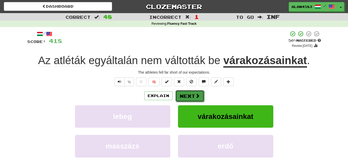
click at [188, 95] on button "Next" at bounding box center [189, 96] width 29 height 12
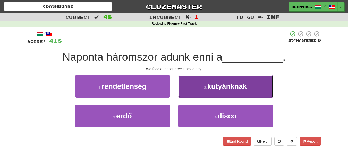
click at [222, 86] on span "kutyánknak" at bounding box center [227, 86] width 40 height 8
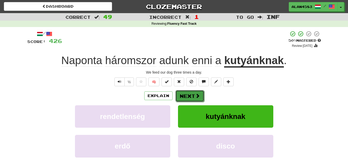
click at [188, 97] on button "Next" at bounding box center [189, 96] width 29 height 12
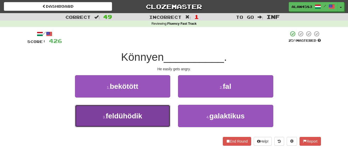
click at [147, 123] on button "3 . feldühödik" at bounding box center [122, 116] width 95 height 22
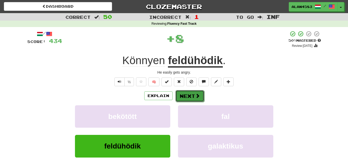
click at [185, 97] on button "Next" at bounding box center [189, 96] width 29 height 12
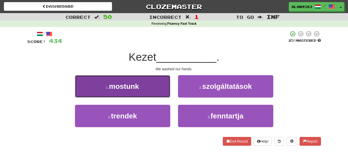
click at [158, 80] on button "1 . mostunk" at bounding box center [122, 86] width 95 height 22
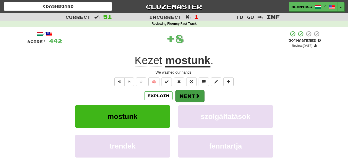
click at [184, 90] on div "Explain Next" at bounding box center [174, 96] width 294 height 12
click at [184, 97] on button "Next" at bounding box center [189, 96] width 29 height 12
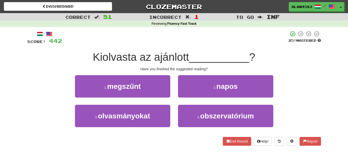
click at [113, 57] on span "Kiolvasta az ajánlott" at bounding box center [141, 57] width 96 height 12
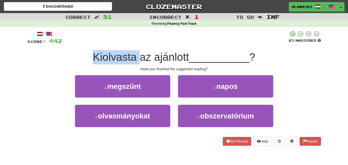
click at [113, 57] on span "Kiolvasta az ajánlott" at bounding box center [141, 57] width 96 height 12
click at [110, 63] on div at bounding box center [110, 63] width 0 height 0
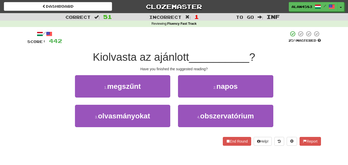
click at [126, 43] on div at bounding box center [175, 38] width 226 height 14
click at [177, 53] on span "Kiolvasta az ajánlott" at bounding box center [141, 57] width 96 height 12
click at [174, 44] on div at bounding box center [174, 44] width 0 height 0
click at [189, 44] on div at bounding box center [175, 38] width 226 height 14
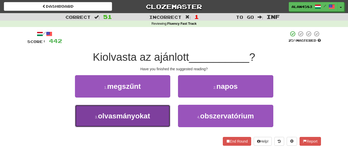
click at [146, 108] on button "3 . olvasmányokat" at bounding box center [122, 116] width 95 height 22
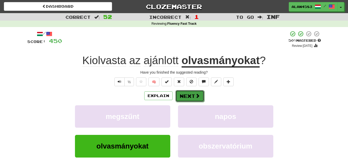
click at [187, 98] on button "Next" at bounding box center [189, 96] width 29 height 12
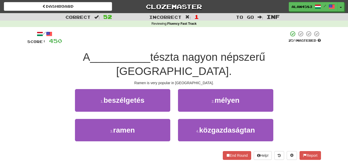
click at [146, 61] on span "tészta nagyon népszerű Japánban." at bounding box center [190, 64] width 149 height 26
click at [142, 63] on div at bounding box center [142, 63] width 0 height 0
click at [172, 49] on div "/ Score: 450 25 % Mastered A __________ tészta nagyon népszerű Japánban. Ramen …" at bounding box center [174, 95] width 294 height 129
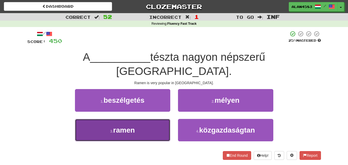
click at [139, 119] on button "3 . ramen" at bounding box center [122, 130] width 95 height 22
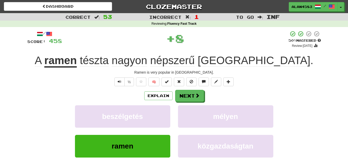
click at [139, 103] on div "Explain Next beszélgetés mélyen ramen közgazdaságtan Learn more: beszélgetés mé…" at bounding box center [174, 131] width 294 height 83
click at [187, 94] on button "Next" at bounding box center [189, 96] width 29 height 12
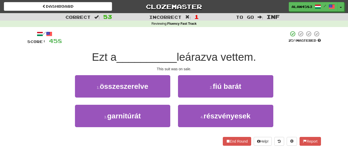
click at [194, 59] on span "leárazva vettem." at bounding box center [216, 57] width 79 height 12
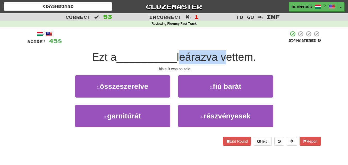
click at [194, 59] on span "leárazva vettem." at bounding box center [216, 57] width 79 height 12
click at [190, 63] on div at bounding box center [190, 63] width 0 height 0
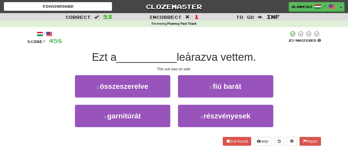
click at [149, 68] on div "This suit was on sale." at bounding box center [174, 68] width 294 height 5
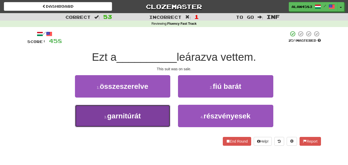
click at [138, 112] on span "garnitúrát" at bounding box center [124, 116] width 34 height 8
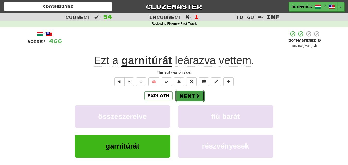
click at [183, 98] on button "Next" at bounding box center [189, 96] width 29 height 12
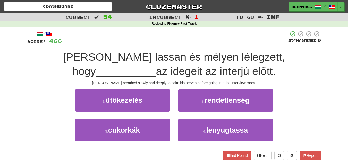
click at [63, 58] on span "Tom lassan és mélyen lélegzett, hogy" at bounding box center [174, 64] width 222 height 26
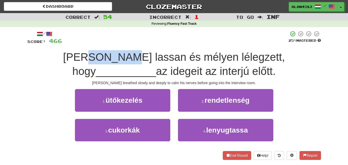
click at [63, 58] on span "Tom lassan és mélyen lélegzett, hogy" at bounding box center [174, 64] width 222 height 26
click at [55, 63] on div at bounding box center [55, 63] width 0 height 0
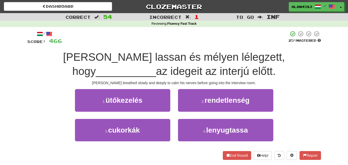
click at [108, 36] on div at bounding box center [175, 38] width 226 height 14
click at [120, 52] on span "Tom lassan és mélyen lélegzett, hogy" at bounding box center [174, 64] width 222 height 26
click at [116, 44] on div at bounding box center [116, 44] width 0 height 0
click at [139, 35] on div at bounding box center [175, 38] width 226 height 14
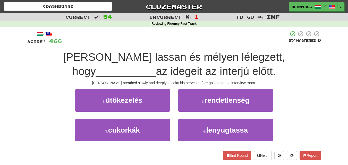
click at [157, 54] on span "Tom lassan és mélyen lélegzett, hogy" at bounding box center [174, 64] width 222 height 26
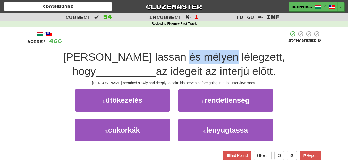
click at [157, 54] on span "Tom lassan és mélyen lélegzett, hogy" at bounding box center [174, 64] width 222 height 26
click at [154, 44] on div at bounding box center [154, 44] width 0 height 0
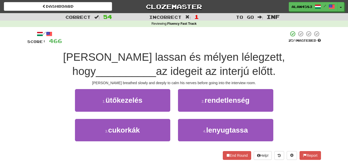
click at [184, 40] on div at bounding box center [175, 38] width 226 height 14
click at [308, 50] on div "/ Score: 466 25 % Mastered Tom lassan és mélyen lélegzett, hogy __________ az i…" at bounding box center [174, 95] width 294 height 129
click at [305, 44] on div at bounding box center [305, 44] width 0 height 0
click at [329, 42] on div "Correct : 54 Incorrect : 1 To go : Inf Reviewing : Fluency Fast Track / Score: …" at bounding box center [174, 90] width 348 height 154
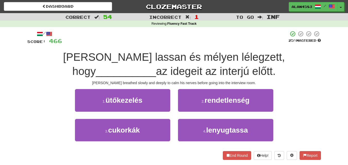
click at [166, 71] on span "az idegeit az interjú előtt." at bounding box center [216, 71] width 120 height 12
click at [163, 58] on div at bounding box center [163, 58] width 0 height 0
click at [200, 61] on span "Tom lassan és mélyen lélegzett, hogy" at bounding box center [174, 64] width 222 height 26
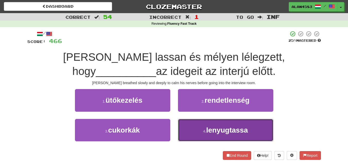
click at [214, 129] on span "lenyugtassa" at bounding box center [227, 130] width 42 height 8
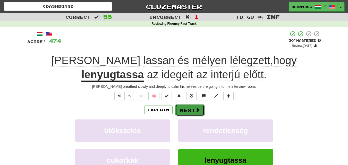
click at [190, 110] on button "Next" at bounding box center [189, 110] width 29 height 12
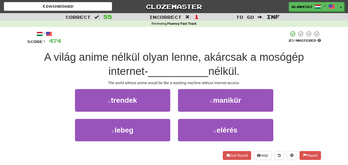
click at [221, 53] on span "A világ anime nélkül olyan lenne, akárcsak a mosógép internet-" at bounding box center [174, 64] width 260 height 26
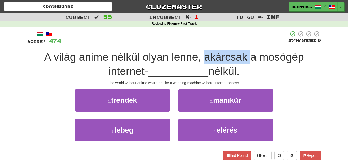
click at [221, 53] on span "A világ anime nélkül olyan lenne, akárcsak a mosógép internet-" at bounding box center [174, 64] width 260 height 26
click at [218, 44] on div at bounding box center [218, 44] width 0 height 0
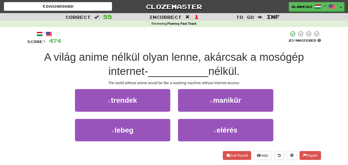
click at [231, 40] on div at bounding box center [174, 38] width 227 height 14
click at [283, 57] on span "A világ anime nélkül olyan lenne, akárcsak a mosógép internet-" at bounding box center [174, 64] width 260 height 26
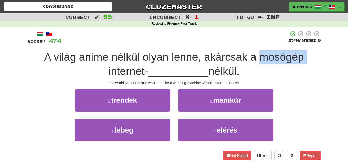
click at [283, 57] on span "A világ anime nélkül olyan lenne, akárcsak a mosógép internet-" at bounding box center [174, 64] width 260 height 26
click at [280, 63] on div at bounding box center [280, 63] width 0 height 0
click at [318, 54] on div "A világ anime nélkül olyan lenne, akárcsak a mosógép internet- __________ nélkü…" at bounding box center [174, 64] width 294 height 28
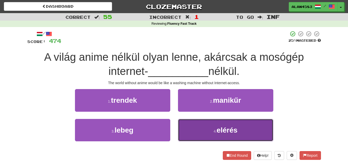
click at [218, 132] on span "elérés" at bounding box center [227, 130] width 21 height 8
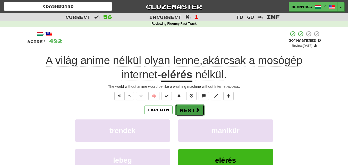
click at [189, 110] on button "Next" at bounding box center [189, 110] width 29 height 12
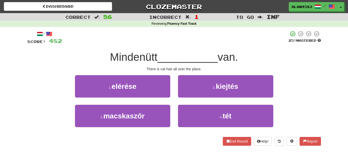
click at [132, 59] on span "Mindenütt" at bounding box center [133, 57] width 47 height 12
click at [128, 63] on div at bounding box center [128, 63] width 0 height 0
click at [162, 44] on div at bounding box center [175, 38] width 226 height 14
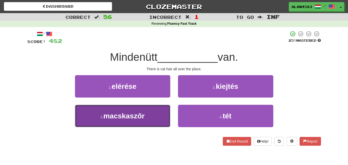
click at [131, 117] on span "macskaszőr" at bounding box center [123, 116] width 41 height 8
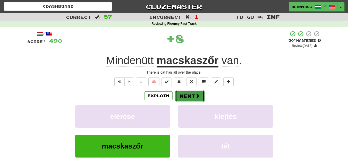
click at [188, 96] on button "Next" at bounding box center [189, 96] width 29 height 12
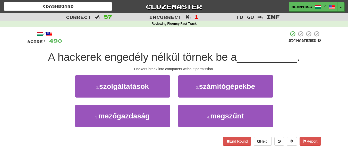
click at [131, 52] on span "A hackerek engedély nélkül törnek be a" at bounding box center [142, 57] width 189 height 12
click at [127, 44] on div at bounding box center [127, 44] width 0 height 0
click at [146, 41] on div at bounding box center [175, 38] width 226 height 14
click at [198, 53] on span "A hackerek engedély nélkül törnek be a" at bounding box center [142, 57] width 189 height 12
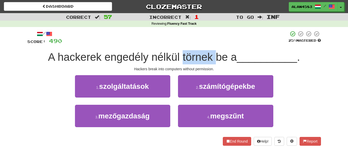
click at [198, 53] on span "A hackerek engedély nélkül törnek be a" at bounding box center [142, 57] width 189 height 12
click at [195, 44] on div at bounding box center [195, 44] width 0 height 0
click at [212, 43] on div at bounding box center [175, 38] width 226 height 14
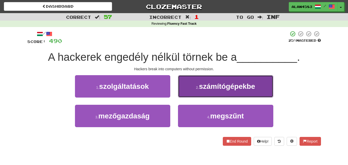
click at [220, 78] on button "2 . számítógépekbe" at bounding box center [225, 86] width 95 height 22
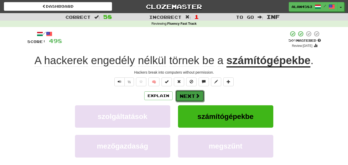
click at [189, 98] on button "Next" at bounding box center [189, 96] width 29 height 12
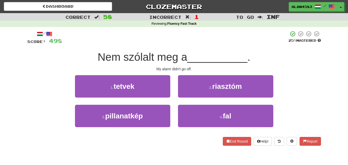
click at [143, 58] on span "Nem szólalt meg a" at bounding box center [143, 57] width 90 height 12
click at [140, 63] on div at bounding box center [140, 63] width 0 height 0
click at [177, 50] on div "/ Score: 498 25 % Mastered Nem szólalt meg a __________ . My alarm didn't go of…" at bounding box center [174, 88] width 294 height 115
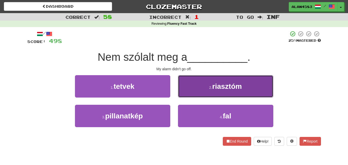
click at [240, 85] on span "riasztóm" at bounding box center [227, 86] width 30 height 8
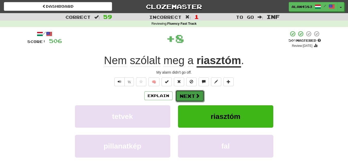
click at [189, 98] on button "Next" at bounding box center [189, 96] width 29 height 12
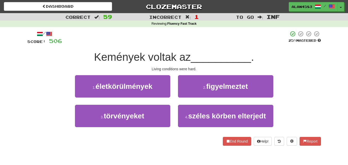
click at [131, 58] on span "Kemények voltak az" at bounding box center [142, 57] width 97 height 12
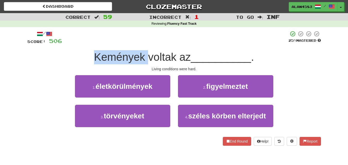
click at [131, 58] on span "Kemények voltak az" at bounding box center [142, 57] width 97 height 12
click at [128, 63] on div at bounding box center [128, 63] width 0 height 0
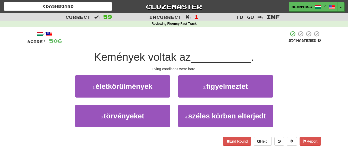
click at [152, 45] on div "/ Score: 506 25 % Mastered Kemények voltak az __________ . Living conditions we…" at bounding box center [174, 88] width 294 height 115
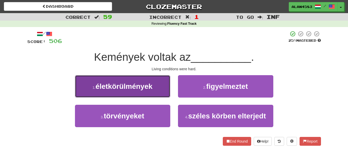
click at [129, 87] on span "életkörülmények" at bounding box center [124, 86] width 57 height 8
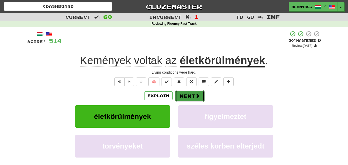
click at [185, 96] on button "Next" at bounding box center [189, 96] width 29 height 12
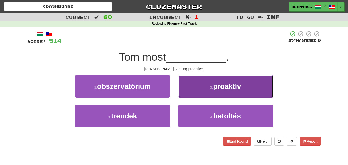
click at [234, 90] on span "proaktív" at bounding box center [227, 86] width 28 height 8
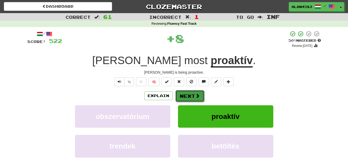
click at [190, 95] on button "Next" at bounding box center [189, 96] width 29 height 12
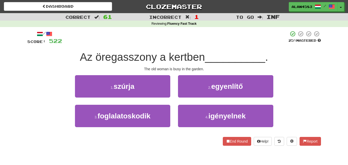
click at [123, 57] on span "Az öregasszony a kertben" at bounding box center [142, 57] width 125 height 12
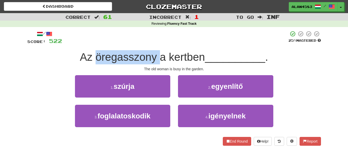
click at [123, 57] on span "Az öregasszony a kertben" at bounding box center [142, 57] width 125 height 12
click at [120, 63] on div at bounding box center [120, 63] width 0 height 0
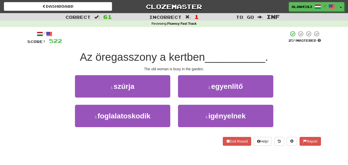
click at [144, 44] on div at bounding box center [175, 38] width 226 height 14
click at [178, 52] on span "Az öregasszony a kertben" at bounding box center [142, 57] width 125 height 12
click at [175, 44] on div at bounding box center [175, 44] width 0 height 0
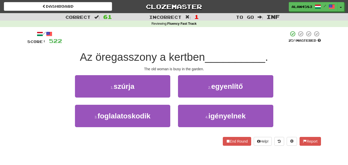
click at [213, 39] on div at bounding box center [175, 38] width 226 height 14
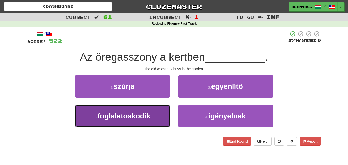
click at [138, 113] on span "foglalatoskodik" at bounding box center [124, 116] width 53 height 8
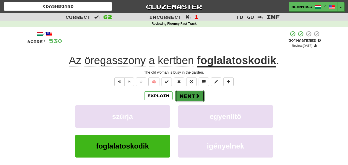
click at [184, 96] on button "Next" at bounding box center [189, 96] width 29 height 12
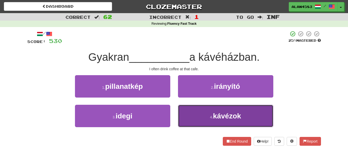
click at [212, 108] on button "4 . kávézok" at bounding box center [225, 116] width 95 height 22
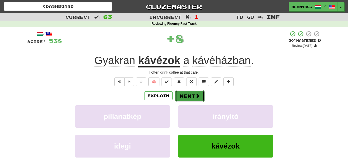
click at [188, 94] on button "Next" at bounding box center [189, 96] width 29 height 12
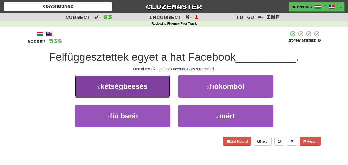
click at [109, 78] on button "1 . kétségbeesés" at bounding box center [122, 86] width 95 height 22
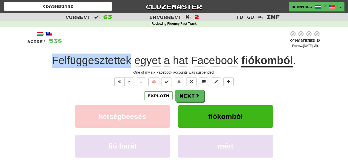
drag, startPoint x: 49, startPoint y: 60, endPoint x: 131, endPoint y: 58, distance: 81.5
click at [131, 58] on div "Felfüggesztettek egyet a hat Facebook fiókomból ." at bounding box center [174, 61] width 294 height 14
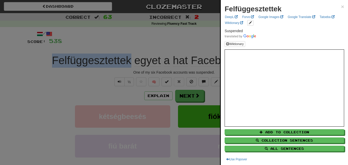
copy span "Felfüggesztettek"
click at [341, 6] on span "×" at bounding box center [342, 7] width 3 height 6
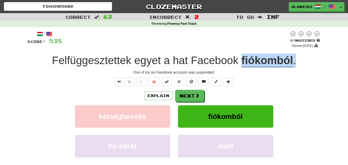
drag, startPoint x: 295, startPoint y: 60, endPoint x: 242, endPoint y: 64, distance: 53.5
click at [242, 64] on div "Felfüggesztettek egyet a hat Facebook fiókomból ." at bounding box center [174, 61] width 294 height 14
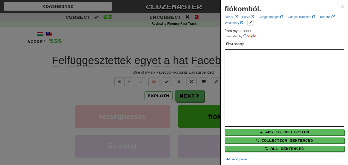
copy div "fiókomból ."
click at [341, 7] on span "×" at bounding box center [342, 7] width 3 height 6
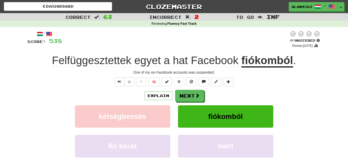
click at [48, 96] on div "Explain Next" at bounding box center [174, 96] width 294 height 12
click at [190, 95] on button "Next" at bounding box center [189, 96] width 29 height 12
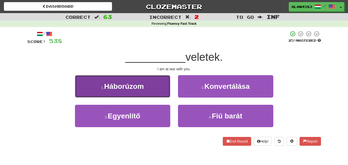
click at [143, 92] on button "1 . Háborúzom" at bounding box center [122, 86] width 95 height 22
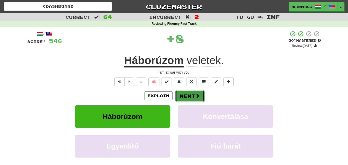
click at [187, 95] on button "Next" at bounding box center [189, 96] width 29 height 12
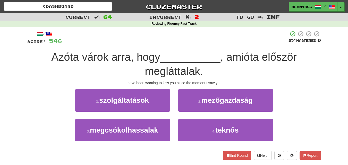
click at [61, 54] on span "Azóta várok arra, hogy" at bounding box center [105, 57] width 109 height 12
click at [57, 44] on div at bounding box center [57, 44] width 0 height 0
click at [73, 40] on div at bounding box center [175, 38] width 226 height 14
click at [245, 58] on span ", amióta először megláttalak." at bounding box center [221, 64] width 152 height 26
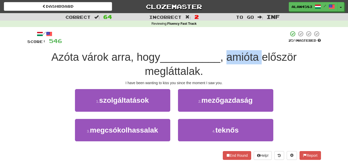
click at [245, 58] on span ", amióta először megláttalak." at bounding box center [221, 64] width 152 height 26
click at [241, 63] on div at bounding box center [241, 63] width 0 height 0
click at [250, 38] on div at bounding box center [175, 38] width 226 height 14
click at [174, 73] on span ", amióta először megláttalak." at bounding box center [221, 64] width 152 height 26
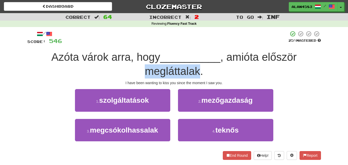
click at [174, 73] on span ", amióta először megláttalak." at bounding box center [221, 64] width 152 height 26
click at [171, 78] on div at bounding box center [171, 78] width 0 height 0
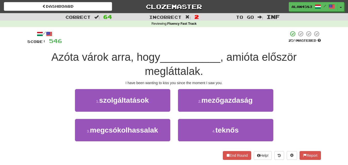
click at [207, 68] on div "Azóta várok arra, hogy __________ , amióta először megláttalak." at bounding box center [174, 64] width 294 height 28
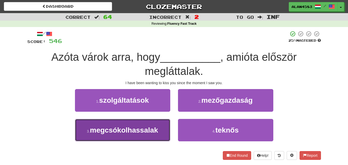
click at [95, 134] on button "3 . megcsókolhassalak" at bounding box center [122, 130] width 95 height 22
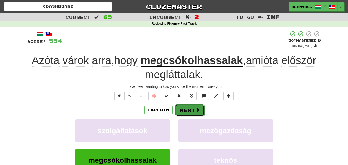
click at [188, 111] on button "Next" at bounding box center [189, 110] width 29 height 12
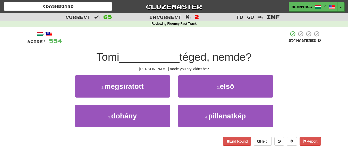
click at [227, 53] on span "téged, nemde?" at bounding box center [216, 57] width 72 height 12
click at [224, 44] on div at bounding box center [224, 44] width 0 height 0
click at [251, 42] on div at bounding box center [175, 38] width 226 height 14
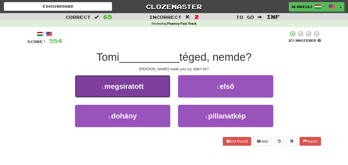
click at [144, 85] on span "megsiratott" at bounding box center [123, 86] width 39 height 8
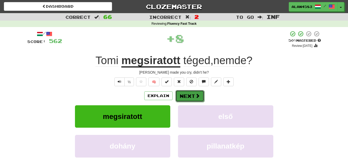
click at [189, 94] on button "Next" at bounding box center [189, 96] width 29 height 12
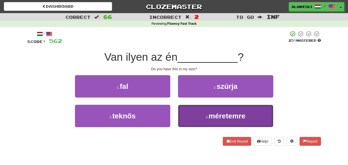
click at [218, 113] on span "méretemre" at bounding box center [227, 116] width 37 height 8
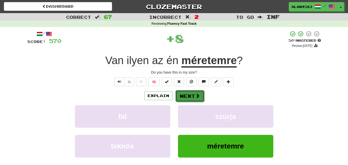
click at [188, 97] on button "Next" at bounding box center [189, 96] width 29 height 12
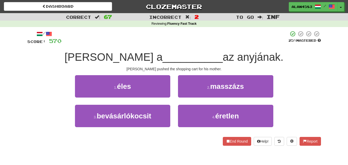
click at [115, 54] on span "Tom tolta a" at bounding box center [114, 57] width 98 height 12
click at [112, 44] on div at bounding box center [112, 44] width 0 height 0
click at [131, 41] on div at bounding box center [175, 38] width 227 height 14
click at [236, 53] on span "az anyjának." at bounding box center [253, 57] width 61 height 12
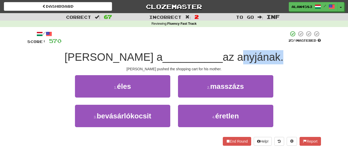
click at [236, 53] on span "az anyjának." at bounding box center [253, 57] width 61 height 12
click at [233, 44] on div at bounding box center [233, 44] width 0 height 0
click at [256, 41] on div at bounding box center [175, 38] width 227 height 14
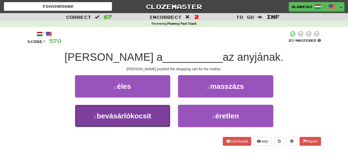
click at [136, 114] on span "bevásárlókocsit" at bounding box center [124, 116] width 55 height 8
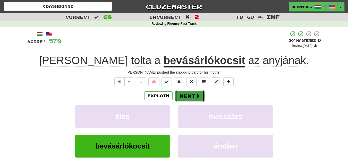
click at [185, 94] on button "Next" at bounding box center [189, 96] width 29 height 12
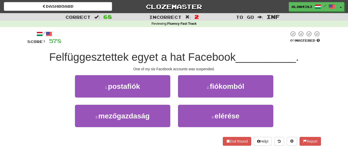
click at [87, 59] on span "Felfüggesztettek egyet a hat Facebook" at bounding box center [142, 57] width 187 height 12
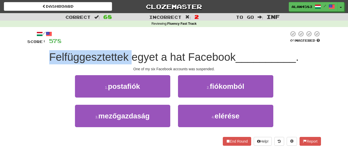
click at [87, 59] on span "Felfüggesztettek egyet a hat Facebook" at bounding box center [142, 57] width 187 height 12
click at [83, 63] on div at bounding box center [83, 63] width 0 height 0
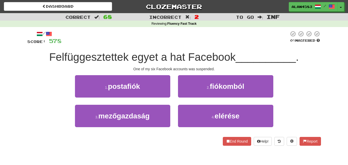
click at [130, 38] on div at bounding box center [176, 38] width 228 height 14
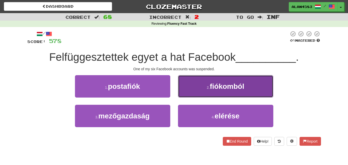
click at [229, 86] on span "fiókomból" at bounding box center [227, 86] width 35 height 8
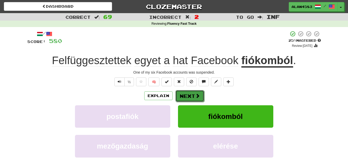
click at [186, 95] on button "Next" at bounding box center [189, 96] width 29 height 12
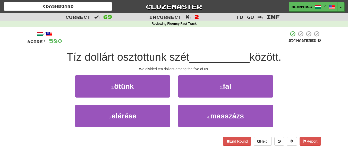
click at [127, 59] on span "Tíz dollárt osztottunk szét" at bounding box center [128, 57] width 123 height 12
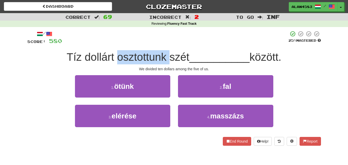
click at [127, 59] on span "Tíz dollárt osztottunk szét" at bounding box center [128, 57] width 123 height 12
click at [123, 63] on div at bounding box center [123, 63] width 0 height 0
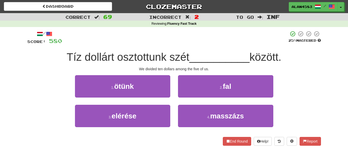
click at [52, 80] on div "1 . ötünk 2 . fal" at bounding box center [174, 90] width 309 height 30
click at [176, 56] on span "Tíz dollárt osztottunk szét" at bounding box center [128, 57] width 123 height 12
click at [172, 44] on div at bounding box center [172, 44] width 0 height 0
click at [203, 39] on div at bounding box center [175, 38] width 226 height 14
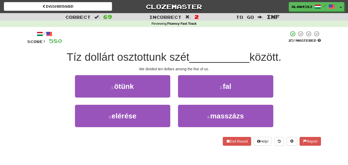
click at [267, 53] on span "között." at bounding box center [266, 57] width 32 height 12
click at [264, 44] on div at bounding box center [264, 44] width 0 height 0
click at [297, 50] on div "/ Score: 580 25 % Mastered Tíz dollárt osztottunk szét __________ között. We di…" at bounding box center [174, 88] width 294 height 115
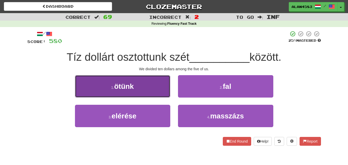
click at [156, 84] on button "1 . ötünk" at bounding box center [122, 86] width 95 height 22
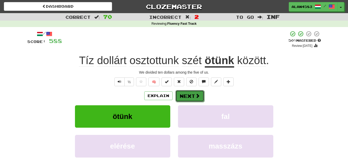
click at [188, 94] on button "Next" at bounding box center [189, 96] width 29 height 12
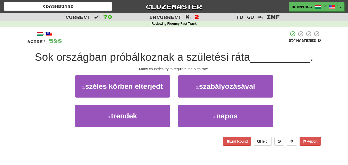
click at [234, 55] on span "Sok országban próbálkoznak a születési ráta" at bounding box center [142, 57] width 215 height 12
click at [230, 44] on div at bounding box center [230, 44] width 0 height 0
click at [254, 43] on div at bounding box center [175, 38] width 226 height 14
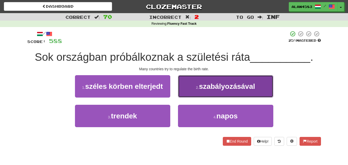
click at [225, 79] on button "2 . szabályozásával" at bounding box center [225, 86] width 95 height 22
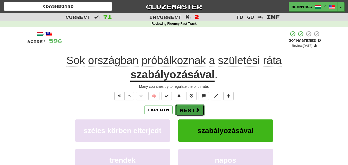
click at [190, 107] on button "Next" at bounding box center [189, 110] width 29 height 12
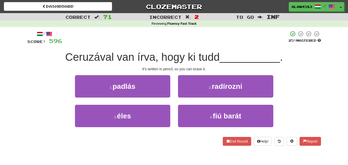
click at [93, 57] on span "Ceruzával van írva, hogy ki tudd" at bounding box center [142, 57] width 155 height 12
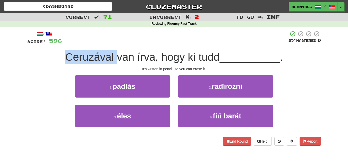
click at [93, 57] on span "Ceruzával van írva, hogy ki tudd" at bounding box center [142, 57] width 155 height 12
click at [90, 44] on div at bounding box center [90, 44] width 0 height 0
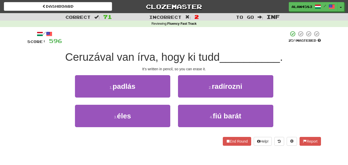
click at [110, 43] on div at bounding box center [175, 38] width 226 height 14
click at [149, 51] on div "Ceruzával van írva, hogy ki tudd __________ ." at bounding box center [174, 57] width 294 height 14
click at [146, 44] on div at bounding box center [146, 44] width 0 height 0
click at [165, 42] on div at bounding box center [175, 38] width 226 height 14
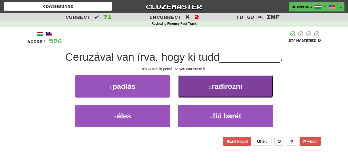
click at [246, 80] on button "2 . radírozni" at bounding box center [225, 86] width 95 height 22
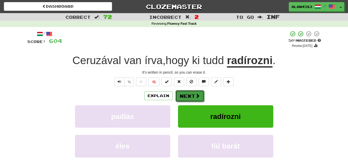
click at [187, 98] on button "Next" at bounding box center [189, 96] width 29 height 12
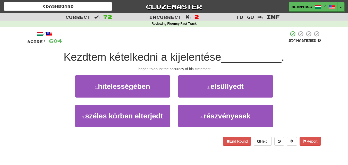
click at [133, 51] on div "Kezdtem kételkedni a kijelentése __________ ." at bounding box center [174, 57] width 294 height 14
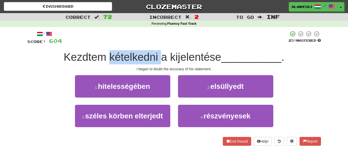
click at [133, 51] on div "Kezdtem kételkedni a kijelentése __________ ." at bounding box center [174, 57] width 294 height 14
click at [130, 44] on div at bounding box center [130, 44] width 0 height 0
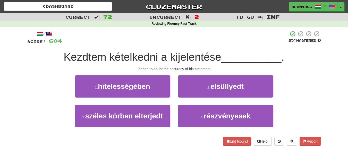
click at [160, 40] on div at bounding box center [175, 38] width 226 height 14
click at [194, 61] on span "Kezdtem kételkedni a kijelentése" at bounding box center [143, 57] width 158 height 12
click at [191, 63] on div at bounding box center [191, 63] width 0 height 0
click at [234, 49] on div "/ Score: 604 25 % Mastered Kezdtem kételkedni a kijelentése __________ . I bega…" at bounding box center [174, 88] width 294 height 115
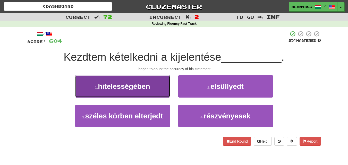
click at [151, 88] on button "1 . hitelességében" at bounding box center [122, 86] width 95 height 22
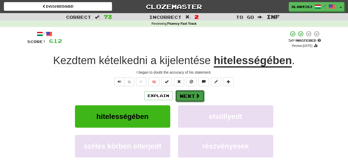
click at [188, 95] on button "Next" at bounding box center [189, 96] width 29 height 12
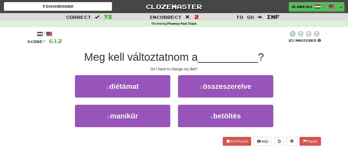
click at [144, 56] on span "Meg kell változtatnom a" at bounding box center [141, 57] width 114 height 12
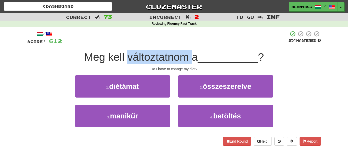
click at [144, 56] on span "Meg kell változtatnom a" at bounding box center [141, 57] width 114 height 12
click at [141, 44] on div at bounding box center [141, 44] width 0 height 0
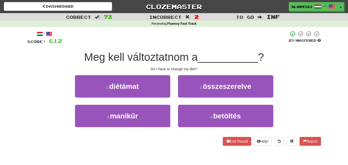
click at [154, 40] on div at bounding box center [175, 38] width 226 height 14
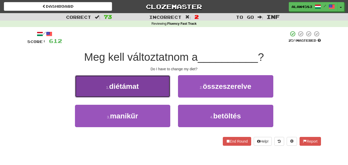
click at [141, 83] on button "1 . diétámat" at bounding box center [122, 86] width 95 height 22
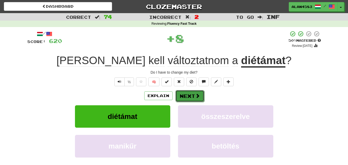
click at [188, 95] on button "Next" at bounding box center [189, 96] width 29 height 12
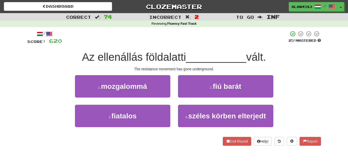
click at [127, 56] on span "Az ellenállás földalatti" at bounding box center [134, 57] width 104 height 12
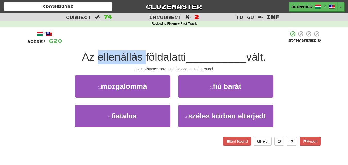
click at [127, 56] on span "Az ellenállás földalatti" at bounding box center [134, 57] width 104 height 12
click at [124, 44] on div at bounding box center [124, 44] width 0 height 0
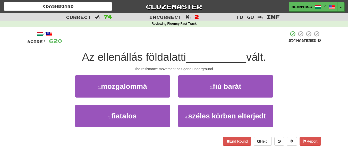
click at [132, 43] on div at bounding box center [175, 38] width 226 height 14
click at [158, 51] on span "Az ellenállás földalatti" at bounding box center [134, 57] width 104 height 12
click at [154, 44] on div at bounding box center [154, 44] width 0 height 0
click at [180, 42] on div at bounding box center [175, 38] width 226 height 14
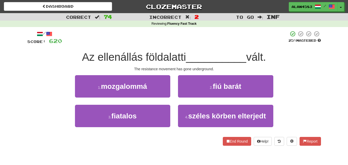
click at [255, 57] on span "vált." at bounding box center [256, 57] width 20 height 12
click at [252, 44] on div at bounding box center [252, 44] width 0 height 0
click at [289, 52] on div "Az ellenállás földalatti __________ vált." at bounding box center [174, 57] width 294 height 14
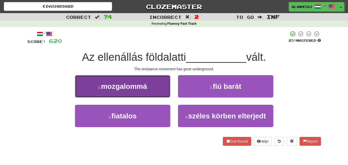
click at [149, 83] on button "1 . mozgalommá" at bounding box center [122, 86] width 95 height 22
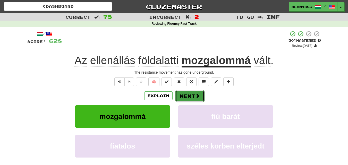
click at [186, 95] on button "Next" at bounding box center [189, 96] width 29 height 12
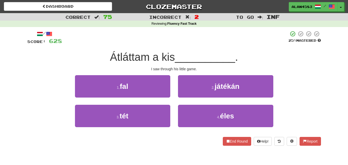
click at [135, 56] on span "Átláttam a kis" at bounding box center [142, 57] width 65 height 12
click at [132, 44] on div at bounding box center [132, 44] width 0 height 0
click at [150, 45] on div "/ Score: 628 25 % Mastered Átláttam a kis __________ . I saw through his little…" at bounding box center [174, 88] width 294 height 115
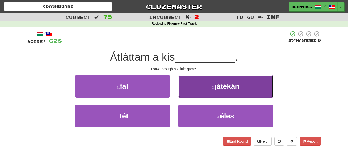
click at [233, 90] on button "2 . játékán" at bounding box center [225, 86] width 95 height 22
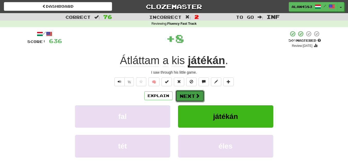
click at [190, 97] on button "Next" at bounding box center [189, 96] width 29 height 12
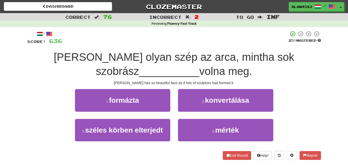
click at [269, 54] on span "Máriának olyan szép az arca, mintha sok szobrász" at bounding box center [174, 64] width 241 height 26
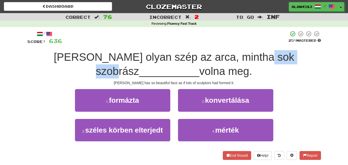
click at [269, 54] on span "Máriának olyan szép az arca, mintha sok szobrász" at bounding box center [174, 64] width 241 height 26
click at [266, 44] on div at bounding box center [266, 44] width 0 height 0
click at [306, 55] on div "Máriának olyan szép az arca, mintha sok szobrász __________ volna meg." at bounding box center [174, 64] width 294 height 28
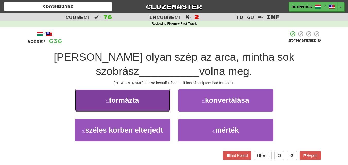
click at [162, 89] on button "1 . formázta" at bounding box center [122, 100] width 95 height 22
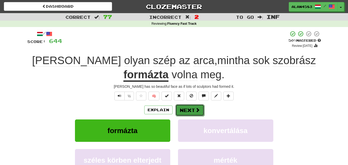
click at [191, 108] on button "Next" at bounding box center [189, 110] width 29 height 12
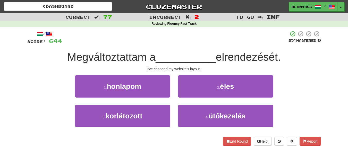
click at [122, 54] on span "Megváltoztattam a" at bounding box center [111, 57] width 88 height 12
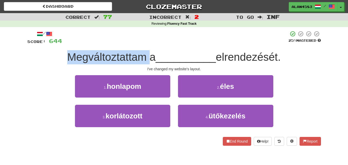
click at [122, 54] on span "Megváltoztattam a" at bounding box center [111, 57] width 88 height 12
click at [119, 44] on div at bounding box center [119, 44] width 0 height 0
click at [137, 45] on div "/ Score: 644 25 % Mastered Megváltoztattam a __________ elrendezését. I've chan…" at bounding box center [174, 88] width 294 height 115
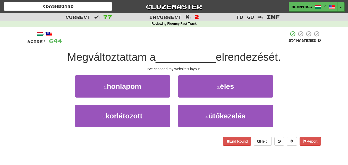
click at [236, 56] on span "elrendezését." at bounding box center [248, 57] width 65 height 12
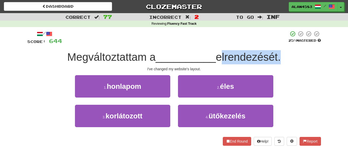
click at [236, 56] on span "elrendezését." at bounding box center [248, 57] width 65 height 12
click at [233, 44] on div at bounding box center [233, 44] width 0 height 0
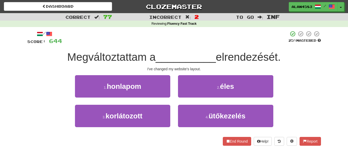
click at [289, 51] on div "Megváltoztattam a __________ elrendezését." at bounding box center [174, 57] width 294 height 14
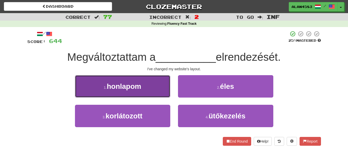
click at [163, 97] on button "1 . honlapom" at bounding box center [122, 86] width 95 height 22
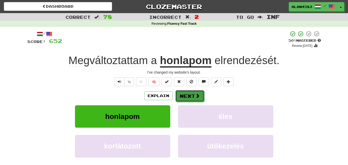
click at [187, 98] on button "Next" at bounding box center [189, 96] width 29 height 12
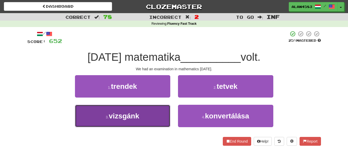
click at [145, 112] on button "3 . vizsgánk" at bounding box center [122, 116] width 95 height 22
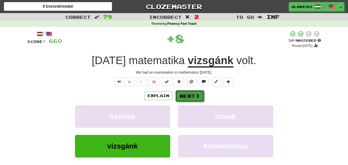
click at [189, 92] on button "Next" at bounding box center [189, 96] width 29 height 12
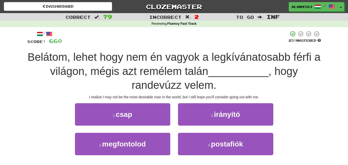
click at [55, 56] on span "Belátom, lehet hogy nem én vagyok a legkívánatosabb férfi a világon, mégis azt …" at bounding box center [174, 64] width 293 height 26
click at [51, 44] on div at bounding box center [51, 44] width 0 height 0
click at [92, 41] on div at bounding box center [175, 38] width 226 height 14
click at [242, 55] on span "Belátom, lehet hogy nem én vagyok a legkívánatosabb férfi a világon, mégis azt …" at bounding box center [174, 64] width 293 height 26
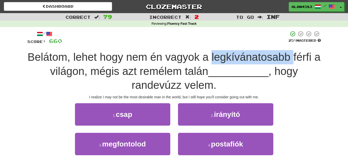
click at [242, 55] on span "Belátom, lehet hogy nem én vagyok a legkívánatosabb férfi a világon, mégis azt …" at bounding box center [174, 64] width 293 height 26
click at [238, 44] on div at bounding box center [238, 44] width 0 height 0
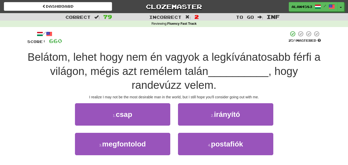
click at [241, 42] on div at bounding box center [175, 38] width 226 height 14
click at [91, 68] on span "Belátom, lehet hogy nem én vagyok a legkívánatosabb férfi a világon, mégis azt …" at bounding box center [174, 64] width 293 height 26
click at [87, 58] on div at bounding box center [87, 58] width 0 height 0
click at [130, 58] on span "Belátom, lehet hogy nem én vagyok a legkívánatosabb férfi a világon, mégis azt …" at bounding box center [174, 64] width 293 height 26
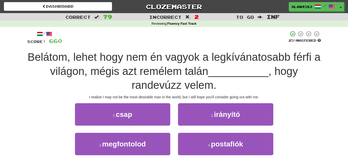
click at [153, 91] on span ", hogy randevúzz velem." at bounding box center [215, 78] width 166 height 26
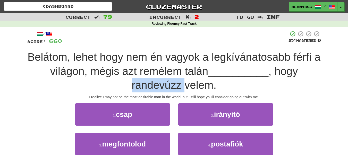
click at [153, 91] on span ", hogy randevúzz velem." at bounding box center [215, 78] width 166 height 26
click at [150, 91] on div at bounding box center [150, 91] width 0 height 0
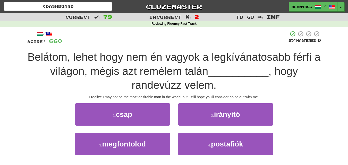
click at [201, 87] on span ", hogy randevúzz velem." at bounding box center [215, 78] width 166 height 26
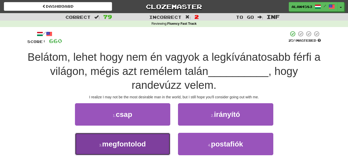
click at [154, 150] on button "3 . megfontolod" at bounding box center [122, 144] width 95 height 22
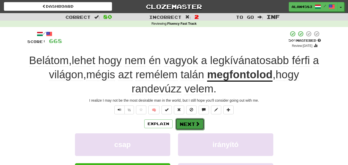
click at [187, 127] on button "Next" at bounding box center [189, 124] width 29 height 12
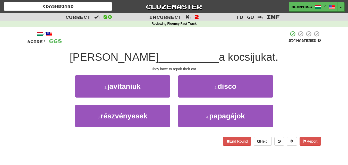
click at [219, 56] on span "a kocsijukat." at bounding box center [249, 57] width 60 height 12
click at [213, 44] on div at bounding box center [213, 44] width 0 height 0
click at [256, 47] on div "/ Score: 668 25 % Mastered Meg kell __________ a kocsijukat. They have to repai…" at bounding box center [174, 88] width 294 height 115
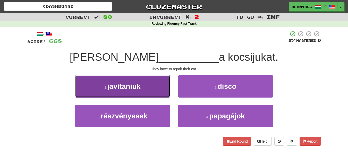
click at [158, 79] on button "1 . javítaniuk" at bounding box center [122, 86] width 95 height 22
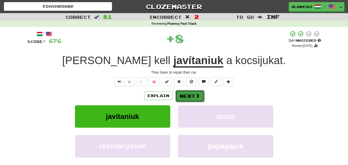
click at [186, 96] on button "Next" at bounding box center [189, 96] width 29 height 12
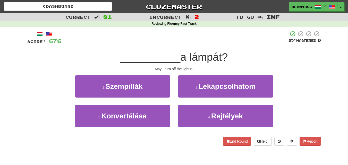
click at [196, 58] on span "a lámpát?" at bounding box center [203, 57] width 47 height 12
click at [193, 63] on div at bounding box center [193, 63] width 0 height 0
click at [237, 44] on div at bounding box center [175, 38] width 227 height 14
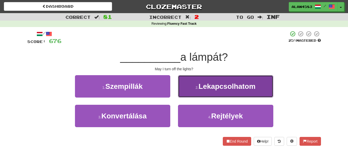
click at [225, 81] on button "2 . Lekapcsolhatom" at bounding box center [225, 86] width 95 height 22
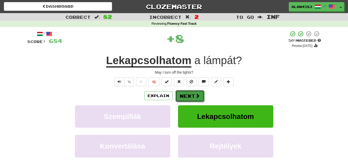
click at [188, 93] on button "Next" at bounding box center [189, 96] width 29 height 12
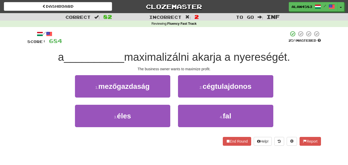
click at [176, 57] on span "maximalizálni akarja a nyereségét." at bounding box center [207, 57] width 166 height 12
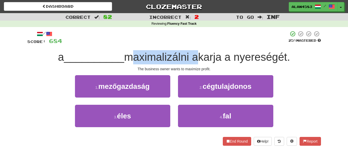
click at [176, 57] on span "maximalizálni akarja a nyereségét." at bounding box center [207, 57] width 166 height 12
click at [173, 44] on div at bounding box center [173, 44] width 0 height 0
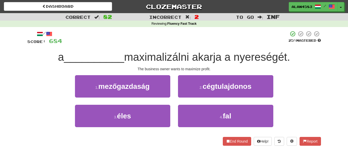
click at [188, 42] on div at bounding box center [175, 38] width 226 height 14
click at [262, 56] on span "maximalizálni akarja a nyereségét." at bounding box center [207, 57] width 166 height 12
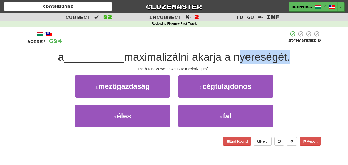
click at [262, 56] on span "maximalizálni akarja a nyereségét." at bounding box center [207, 57] width 166 height 12
click at [259, 44] on div at bounding box center [259, 44] width 0 height 0
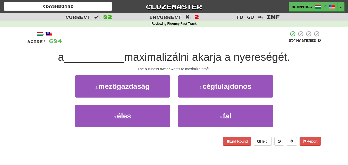
click at [299, 48] on div "/ Score: 684 25 % Mastered a __________ maximalizálni akarja a nyereségét. The …" at bounding box center [174, 88] width 294 height 115
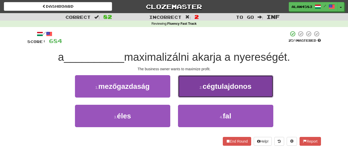
click at [250, 89] on span "cégtulajdonos" at bounding box center [227, 86] width 49 height 8
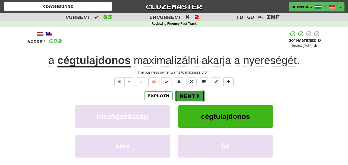
click at [196, 95] on span at bounding box center [197, 96] width 5 height 5
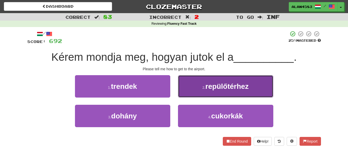
click at [216, 80] on button "2 . repülőtérhez" at bounding box center [225, 86] width 95 height 22
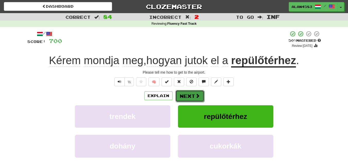
click at [189, 97] on button "Next" at bounding box center [189, 96] width 29 height 12
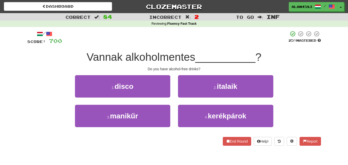
click at [173, 58] on span "Vannak alkoholmentes" at bounding box center [141, 57] width 109 height 12
click at [170, 63] on div at bounding box center [170, 63] width 0 height 0
click at [195, 41] on div at bounding box center [175, 38] width 226 height 14
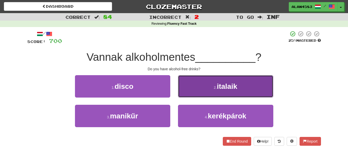
click at [217, 81] on button "2 . italaik" at bounding box center [225, 86] width 95 height 22
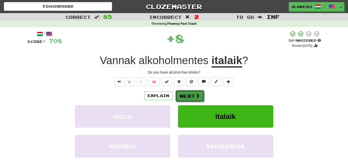
click at [188, 94] on button "Next" at bounding box center [189, 96] width 29 height 12
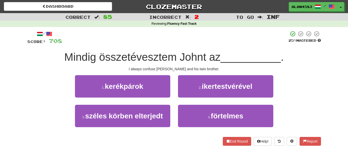
click at [132, 53] on span "Mindig összetévesztem Johnt az" at bounding box center [142, 57] width 156 height 12
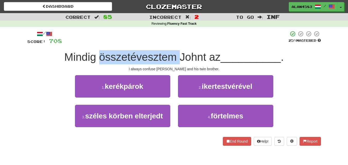
click at [132, 53] on span "Mindig összetévesztem Johnt az" at bounding box center [142, 57] width 156 height 12
click at [129, 44] on div at bounding box center [129, 44] width 0 height 0
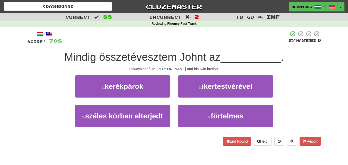
click at [181, 42] on div at bounding box center [175, 38] width 226 height 14
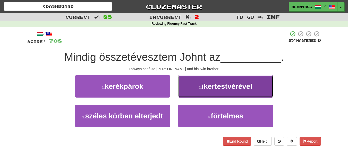
click at [229, 89] on span "ikertestvérével" at bounding box center [227, 86] width 51 height 8
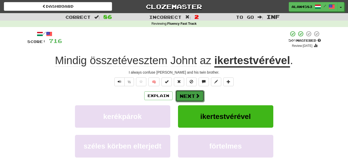
click at [188, 95] on button "Next" at bounding box center [189, 96] width 29 height 12
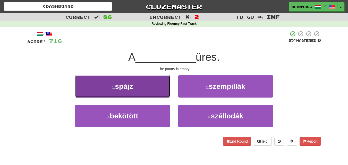
click at [101, 86] on button "1 . spájz" at bounding box center [122, 86] width 95 height 22
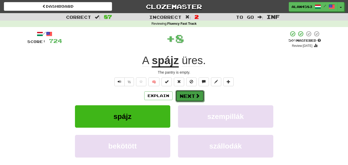
click at [186, 98] on button "Next" at bounding box center [189, 96] width 29 height 12
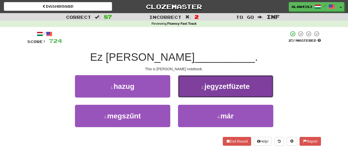
click at [199, 78] on button "2 . jegyzetfüzete" at bounding box center [225, 86] width 95 height 22
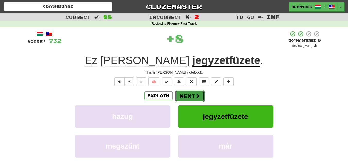
click at [188, 97] on button "Next" at bounding box center [189, 96] width 29 height 12
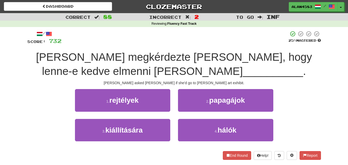
click at [98, 53] on span "Tom megkérdezte Maryt, hogy lenne-e kedve elmenni John" at bounding box center [174, 64] width 276 height 26
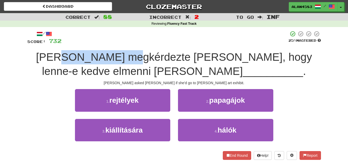
click at [98, 53] on span "Tom megkérdezte Maryt, hogy lenne-e kedve elmenni John" at bounding box center [174, 64] width 276 height 26
click at [95, 44] on div at bounding box center [95, 44] width 0 height 0
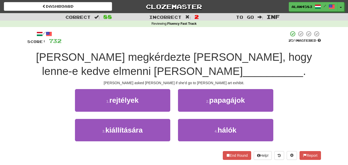
click at [117, 41] on div at bounding box center [175, 38] width 227 height 14
click at [233, 52] on span "Tom megkérdezte Maryt, hogy lenne-e kedve elmenni John" at bounding box center [174, 64] width 276 height 26
click at [230, 44] on div at bounding box center [230, 44] width 0 height 0
click at [241, 44] on div at bounding box center [175, 38] width 227 height 14
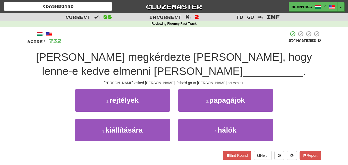
click at [255, 49] on div "/ Score: 732 25 % Mastered Tom megkérdezte Maryt, hogy lenne-e kedve elmenni Jo…" at bounding box center [174, 95] width 294 height 129
click at [252, 44] on div at bounding box center [252, 44] width 0 height 0
click at [256, 40] on div at bounding box center [175, 38] width 227 height 14
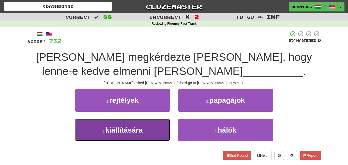
click at [84, 131] on button "3 . kiállítására" at bounding box center [122, 130] width 95 height 22
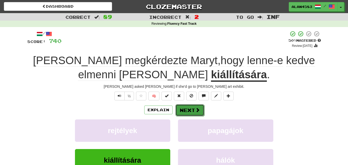
click at [187, 110] on button "Next" at bounding box center [189, 110] width 29 height 12
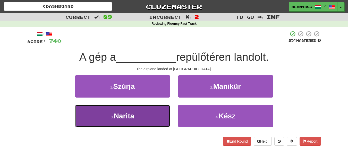
click at [158, 111] on button "3 . Narita" at bounding box center [122, 116] width 95 height 22
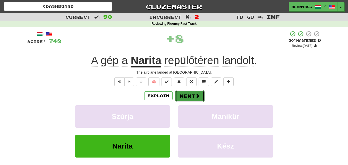
click at [186, 101] on button "Next" at bounding box center [189, 96] width 29 height 12
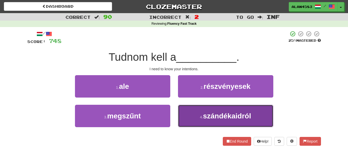
click at [222, 119] on span "szándékaidról" at bounding box center [227, 116] width 48 height 8
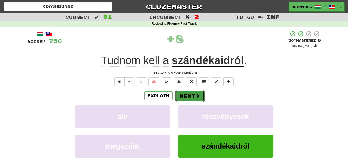
click at [191, 95] on button "Next" at bounding box center [189, 96] width 29 height 12
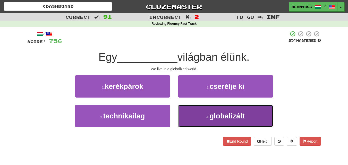
click at [208, 108] on button "4 . globalizált" at bounding box center [225, 116] width 95 height 22
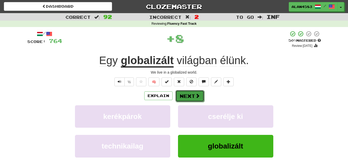
click at [192, 95] on button "Next" at bounding box center [189, 96] width 29 height 12
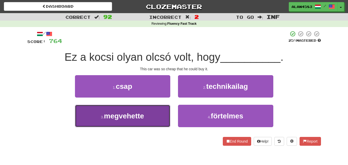
click at [155, 118] on button "3 . megvehette" at bounding box center [122, 116] width 95 height 22
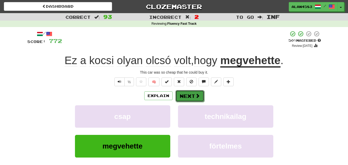
click at [184, 100] on button "Next" at bounding box center [189, 96] width 29 height 12
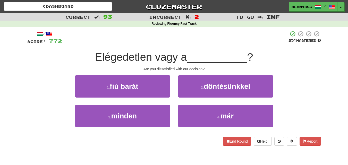
click at [135, 52] on span "Elégedetlen vagy a" at bounding box center [141, 57] width 92 height 12
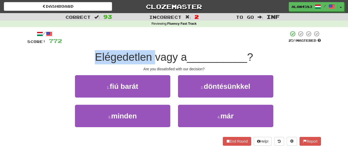
click at [135, 52] on span "Elégedetlen vagy a" at bounding box center [141, 57] width 92 height 12
click at [132, 44] on div at bounding box center [132, 44] width 0 height 0
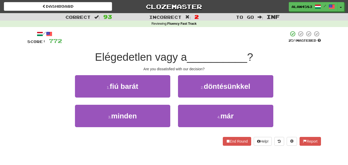
click at [146, 44] on div at bounding box center [175, 38] width 226 height 14
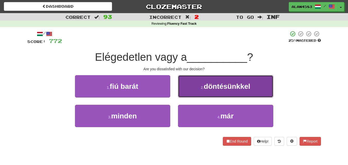
click at [199, 86] on button "2 . döntésünkkel" at bounding box center [225, 86] width 95 height 22
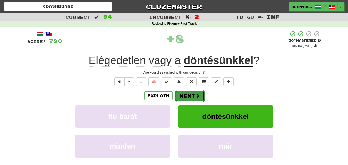
click at [188, 94] on button "Next" at bounding box center [189, 96] width 29 height 12
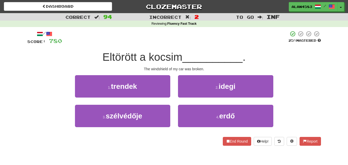
click at [127, 54] on span "Eltörött a kocsim" at bounding box center [143, 57] width 80 height 12
click at [123, 44] on div at bounding box center [123, 44] width 0 height 0
click at [137, 43] on div at bounding box center [175, 38] width 226 height 14
click at [155, 57] on span "Eltörött a kocsim" at bounding box center [143, 57] width 80 height 12
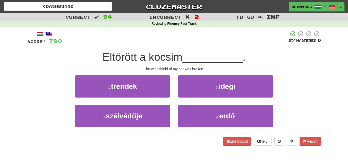
click at [155, 57] on span "Eltörött a kocsim" at bounding box center [143, 57] width 80 height 12
click at [152, 63] on div at bounding box center [152, 63] width 0 height 0
click at [185, 49] on div "/ Score: 780 25 % Mastered Eltörött a kocsim __________ . The windshield of my …" at bounding box center [174, 88] width 294 height 115
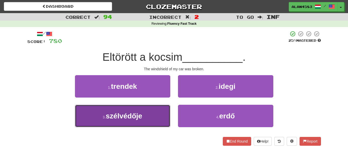
click at [147, 120] on button "3 . szélvédője" at bounding box center [122, 116] width 95 height 22
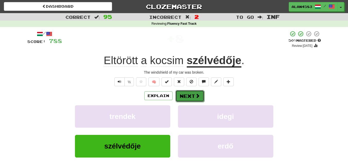
click at [187, 96] on button "Next" at bounding box center [189, 96] width 29 height 12
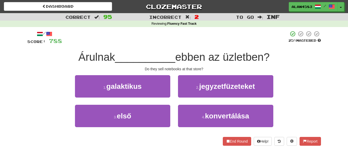
click at [89, 51] on span "Árulnak" at bounding box center [96, 57] width 37 height 12
click at [86, 44] on div at bounding box center [86, 44] width 0 height 0
click at [114, 43] on div at bounding box center [175, 38] width 226 height 14
click at [248, 53] on span "ebben az üzletben?" at bounding box center [222, 57] width 95 height 12
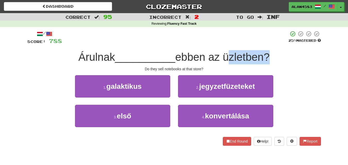
click at [248, 53] on span "ebben az üzletben?" at bounding box center [222, 57] width 95 height 12
click at [244, 44] on div at bounding box center [244, 44] width 0 height 0
click at [271, 43] on div at bounding box center [175, 38] width 226 height 14
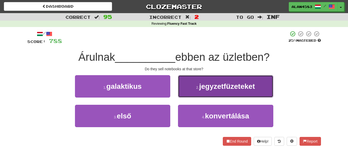
click at [209, 78] on button "2 . jegyzetfüzeteket" at bounding box center [225, 86] width 95 height 22
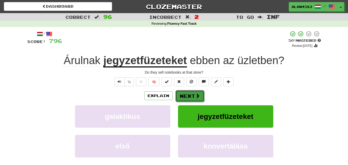
click at [183, 94] on button "Next" at bounding box center [189, 96] width 29 height 12
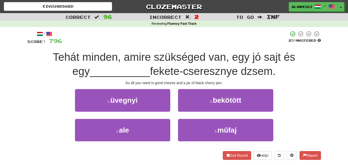
click at [59, 55] on span "Tehát minden, amire szükséged van, egy jó sajt és egy" at bounding box center [174, 64] width 242 height 26
click at [55, 44] on div at bounding box center [55, 44] width 0 height 0
click at [75, 43] on div at bounding box center [175, 38] width 226 height 14
click at [261, 53] on span "Tehát minden, amire szükséged van, egy jó sajt és egy" at bounding box center [174, 64] width 242 height 26
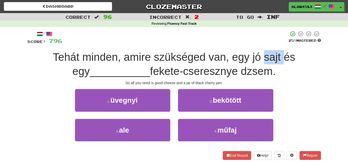
click at [261, 53] on span "Tehát minden, amire szükséged van, egy jó sajt és egy" at bounding box center [174, 64] width 242 height 26
click at [258, 44] on div at bounding box center [258, 44] width 0 height 0
click at [280, 46] on div "/ Score: 796 25 % Mastered Tehát minden, amire szükséged van, egy jó sajt és eg…" at bounding box center [174, 95] width 294 height 129
click at [201, 67] on span "fekete-cseresznye dzsem." at bounding box center [213, 71] width 126 height 12
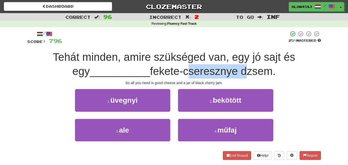
click at [201, 67] on span "fekete-cseresznye dzsem." at bounding box center [213, 71] width 126 height 12
click at [198, 58] on div at bounding box center [198, 58] width 0 height 0
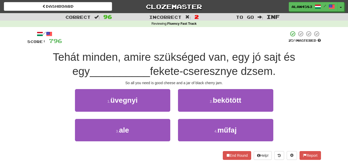
click at [214, 59] on span "Tehát minden, amire szükséged van, egy jó sajt és egy" at bounding box center [174, 64] width 242 height 26
click at [245, 67] on span "fekete-cseresznye dzsem." at bounding box center [213, 71] width 126 height 12
click at [242, 58] on div at bounding box center [242, 58] width 0 height 0
click at [276, 62] on span "Tehát minden, amire szükséged van, egy jó sajt és egy" at bounding box center [174, 64] width 242 height 26
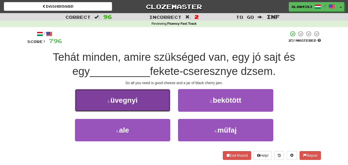
click at [110, 101] on small "1 ." at bounding box center [108, 101] width 3 height 4
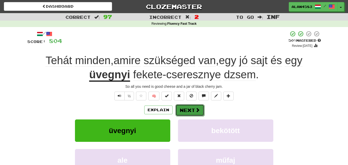
click at [187, 107] on button "Next" at bounding box center [189, 110] width 29 height 12
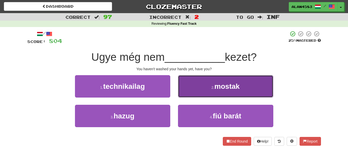
click at [197, 85] on button "2 . mostak" at bounding box center [225, 86] width 95 height 22
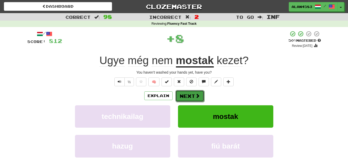
click at [188, 95] on button "Next" at bounding box center [189, 96] width 29 height 12
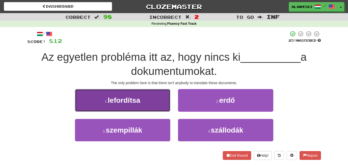
click at [152, 94] on button "1 . lefordítsa" at bounding box center [122, 100] width 95 height 22
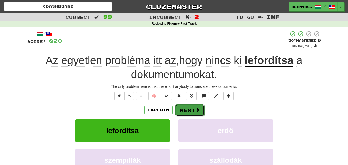
click at [186, 107] on button "Next" at bounding box center [189, 110] width 29 height 12
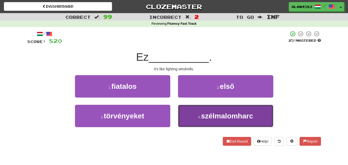
click at [207, 115] on span "szélmalomharc" at bounding box center [227, 116] width 52 height 8
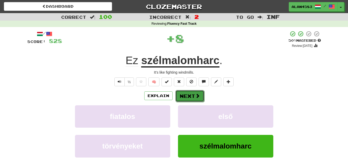
click at [186, 93] on button "Next" at bounding box center [189, 96] width 29 height 12
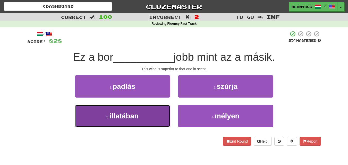
click at [108, 116] on small "3 ." at bounding box center [107, 117] width 3 height 4
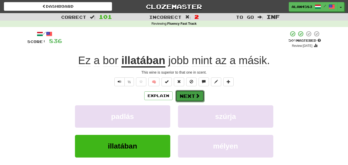
click at [189, 95] on button "Next" at bounding box center [189, 96] width 29 height 12
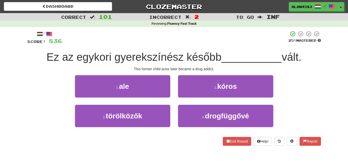
click at [88, 52] on span "Ez az egykori gyerekszínész később" at bounding box center [134, 57] width 175 height 12
click at [85, 44] on div at bounding box center [85, 44] width 0 height 0
click at [97, 44] on div at bounding box center [175, 38] width 226 height 14
click at [137, 53] on span "Ez az egykori gyerekszínész később" at bounding box center [134, 57] width 175 height 12
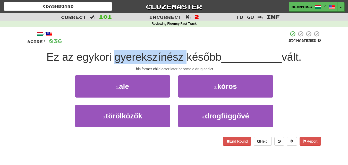
click at [137, 53] on span "Ez az egykori gyerekszínész később" at bounding box center [134, 57] width 175 height 12
click at [133, 44] on div at bounding box center [133, 44] width 0 height 0
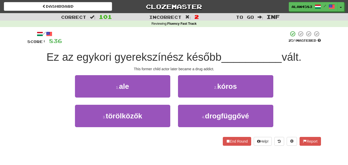
click at [143, 43] on div at bounding box center [175, 38] width 226 height 14
click at [204, 54] on span "Ez az egykori gyerekszínész később" at bounding box center [134, 57] width 175 height 12
click at [201, 44] on div at bounding box center [201, 44] width 0 height 0
click at [224, 46] on div "/ Score: 836 25 % Mastered Ez az egykori gyerekszínész később __________ vált. …" at bounding box center [174, 88] width 294 height 115
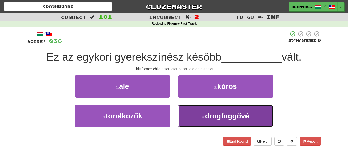
click at [206, 112] on span "drogfüggővé" at bounding box center [227, 116] width 44 height 8
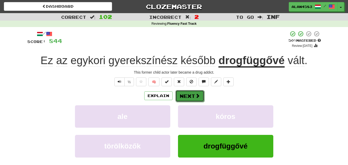
click at [190, 94] on button "Next" at bounding box center [189, 96] width 29 height 12
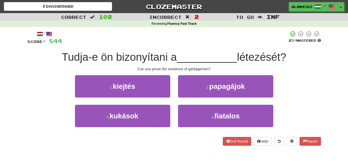
click at [133, 57] on span "Tudja-e ön bizonyítani a" at bounding box center [119, 57] width 115 height 12
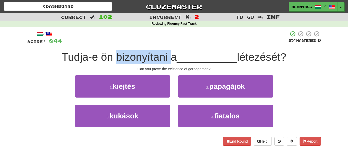
click at [133, 57] on span "Tudja-e ön bizonyítani a" at bounding box center [119, 57] width 115 height 12
click at [130, 44] on div at bounding box center [130, 44] width 0 height 0
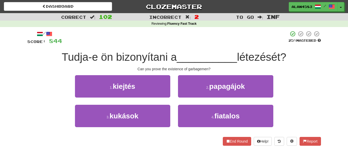
click at [155, 43] on div at bounding box center [175, 38] width 226 height 14
click at [256, 52] on span "létezését?" at bounding box center [261, 57] width 49 height 12
click at [253, 44] on div at bounding box center [253, 44] width 0 height 0
click at [299, 60] on div "Tudja-e ön bizonyítani a __________ létezését?" at bounding box center [174, 57] width 294 height 14
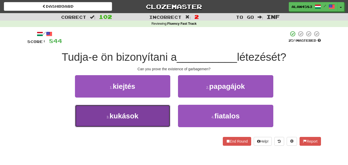
click at [160, 123] on button "3 . kukások" at bounding box center [122, 116] width 95 height 22
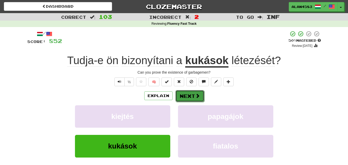
click at [186, 97] on button "Next" at bounding box center [189, 96] width 29 height 12
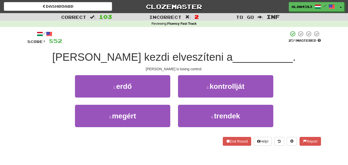
click at [126, 56] on span "Tom kezdi elveszíteni a" at bounding box center [142, 57] width 180 height 12
click at [123, 44] on div at bounding box center [123, 44] width 0 height 0
click at [131, 44] on div at bounding box center [175, 38] width 226 height 14
click at [155, 55] on span "Tom kezdi elveszíteni a" at bounding box center [142, 57] width 180 height 12
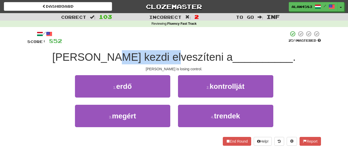
click at [155, 55] on span "Tom kezdi elveszíteni a" at bounding box center [142, 57] width 180 height 12
click at [151, 44] on div at bounding box center [151, 44] width 0 height 0
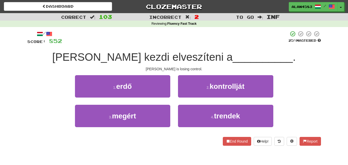
click at [160, 43] on div at bounding box center [175, 38] width 226 height 14
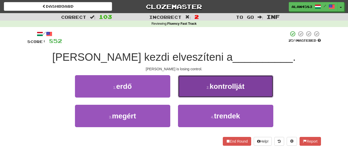
click at [219, 90] on span "kontrollját" at bounding box center [227, 86] width 35 height 8
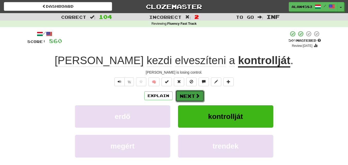
click at [186, 97] on button "Next" at bounding box center [189, 96] width 29 height 12
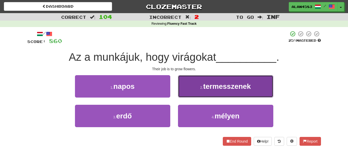
click at [206, 86] on span "termesszenek" at bounding box center [227, 86] width 48 height 8
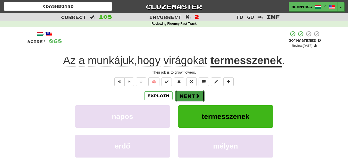
click at [186, 96] on button "Next" at bounding box center [189, 96] width 29 height 12
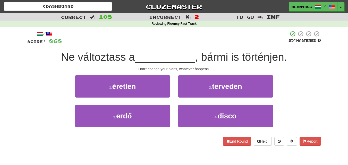
click at [104, 57] on span "Ne változtass a" at bounding box center [98, 57] width 74 height 12
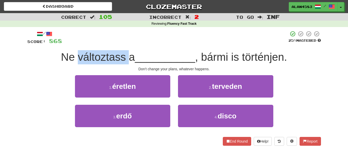
click at [104, 57] on span "Ne változtass a" at bounding box center [98, 57] width 74 height 12
click at [100, 63] on div at bounding box center [100, 63] width 0 height 0
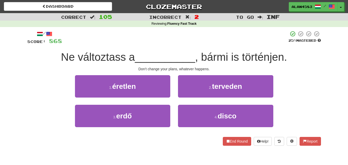
click at [132, 44] on div at bounding box center [175, 38] width 226 height 14
click at [220, 51] on div "Ne változtass a __________ , bármi is történjen." at bounding box center [174, 57] width 294 height 14
click at [216, 44] on div at bounding box center [216, 44] width 0 height 0
click at [232, 40] on div at bounding box center [175, 38] width 226 height 14
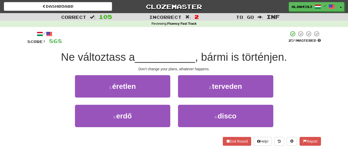
click at [257, 53] on span ", bármi is történjen." at bounding box center [241, 57] width 92 height 12
click at [253, 44] on div at bounding box center [253, 44] width 0 height 0
click at [309, 56] on div "Ne változtass a __________ , bármi is történjen." at bounding box center [174, 57] width 294 height 14
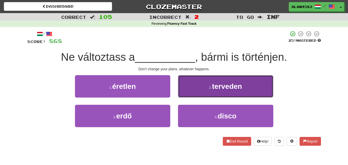
click at [226, 83] on span "terveden" at bounding box center [227, 86] width 30 height 8
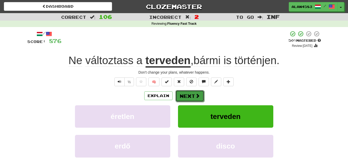
click at [188, 99] on button "Next" at bounding box center [189, 96] width 29 height 12
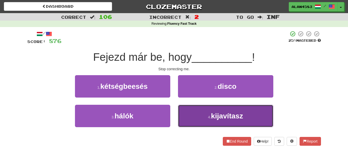
click at [210, 121] on button "4 . kijavítasz" at bounding box center [225, 116] width 95 height 22
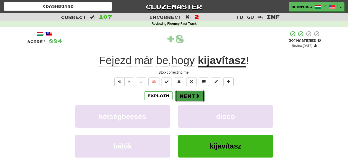
click at [189, 96] on button "Next" at bounding box center [189, 96] width 29 height 12
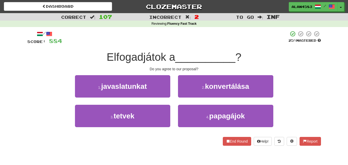
click at [139, 60] on span "Elfogadjátok a" at bounding box center [141, 57] width 69 height 12
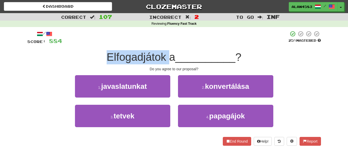
click at [139, 60] on span "Elfogadjátok a" at bounding box center [141, 57] width 69 height 12
click at [135, 63] on div at bounding box center [135, 63] width 0 height 0
click at [169, 47] on div "/ Score: 884 25 % Mastered Elfogadjátok a __________ ? Do you agree to our prop…" at bounding box center [174, 88] width 294 height 115
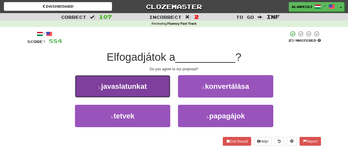
click at [84, 95] on button "1 . javaslatunkat" at bounding box center [122, 86] width 95 height 22
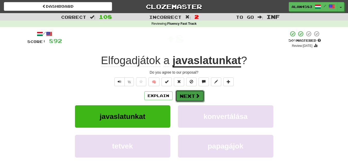
click at [188, 95] on button "Next" at bounding box center [189, 96] width 29 height 12
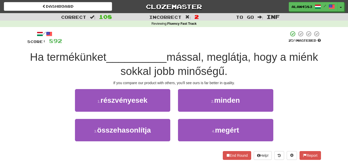
click at [100, 56] on span "Ha termékünket" at bounding box center [68, 57] width 76 height 12
click at [97, 44] on div at bounding box center [97, 44] width 0 height 0
click at [115, 39] on div at bounding box center [175, 38] width 226 height 14
click at [200, 54] on span "mással, meglátja, hogy a miénk sokkal jobb minőségű." at bounding box center [220, 64] width 198 height 26
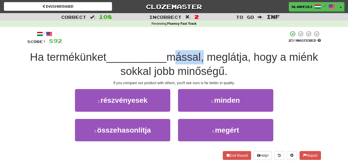
click at [200, 54] on span "mással, meglátja, hogy a miénk sokkal jobb minőségű." at bounding box center [220, 64] width 198 height 26
click at [197, 44] on div at bounding box center [197, 44] width 0 height 0
click at [200, 42] on div at bounding box center [175, 38] width 226 height 14
click at [245, 52] on span "mással, meglátja, hogy a miénk sokkal jobb minőségű." at bounding box center [220, 64] width 198 height 26
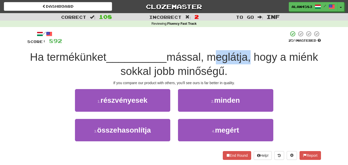
click at [245, 52] on span "mással, meglátja, hogy a miénk sokkal jobb minőségű." at bounding box center [220, 64] width 198 height 26
click at [242, 44] on div at bounding box center [242, 44] width 0 height 0
click at [243, 43] on div at bounding box center [175, 38] width 226 height 14
click at [124, 70] on span "mással, meglátja, hogy a miénk sokkal jobb minőségű." at bounding box center [220, 64] width 198 height 26
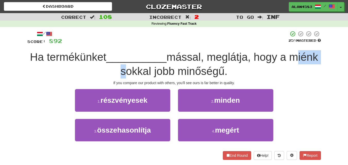
click at [124, 70] on span "mással, meglátja, hogy a miénk sokkal jobb minőségű." at bounding box center [220, 64] width 198 height 26
click at [121, 58] on div at bounding box center [121, 58] width 0 height 0
click at [148, 63] on span "__________" at bounding box center [136, 57] width 60 height 12
click at [212, 67] on span "mással, meglátja, hogy a miénk sokkal jobb minőségű." at bounding box center [220, 64] width 198 height 26
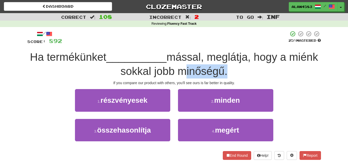
click at [212, 67] on span "mással, meglátja, hogy a miénk sokkal jobb minőségű." at bounding box center [220, 64] width 198 height 26
click at [208, 58] on div at bounding box center [208, 58] width 0 height 0
click at [255, 73] on div "Ha termékünket __________ mással, meglátja, hogy a miénk sokkal jobb minőségű." at bounding box center [174, 64] width 294 height 28
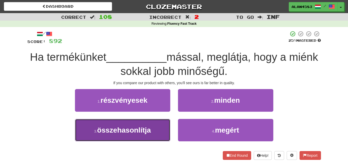
click at [152, 124] on button "3 . összehasonlítja" at bounding box center [122, 130] width 95 height 22
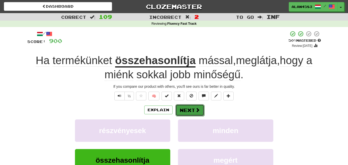
click at [187, 109] on button "Next" at bounding box center [189, 110] width 29 height 12
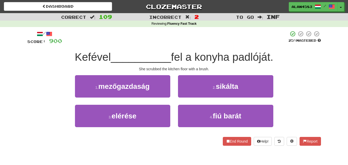
click at [92, 56] on span "Kefével" at bounding box center [93, 57] width 36 height 12
click at [89, 44] on div at bounding box center [89, 44] width 0 height 0
click at [115, 46] on div "/ Score: 900 25 % Mastered Kefével __________ fel a konyha padlóját. She scrubb…" at bounding box center [174, 88] width 294 height 115
click at [211, 53] on span "fel a konyha padlóját." at bounding box center [222, 57] width 102 height 12
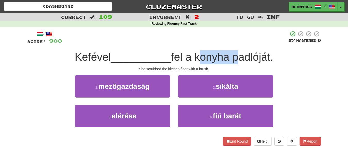
click at [211, 53] on span "fel a konyha padlóját." at bounding box center [222, 57] width 102 height 12
click at [208, 44] on div at bounding box center [208, 44] width 0 height 0
click at [215, 42] on div at bounding box center [175, 38] width 226 height 14
click at [253, 52] on span "fel a konyha padlóját." at bounding box center [222, 57] width 102 height 12
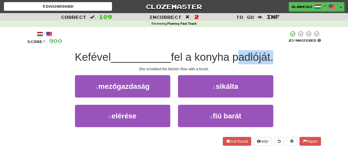
click at [253, 52] on span "fel a konyha padlóját." at bounding box center [222, 57] width 102 height 12
click at [250, 44] on div at bounding box center [250, 44] width 0 height 0
click at [283, 48] on div "/ Score: 900 25 % Mastered Kefével __________ fel a konyha padlóját. She scrubb…" at bounding box center [174, 88] width 294 height 115
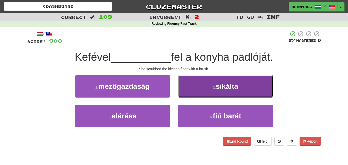
click at [218, 88] on span "sikálta" at bounding box center [227, 86] width 22 height 8
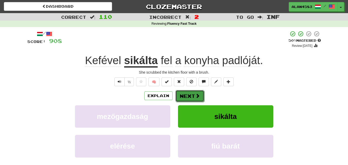
click at [190, 97] on button "Next" at bounding box center [189, 96] width 29 height 12
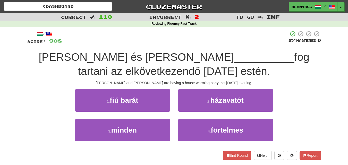
click at [254, 59] on span "fog tartani az elkövetkezendő péntek estén." at bounding box center [193, 64] width 231 height 26
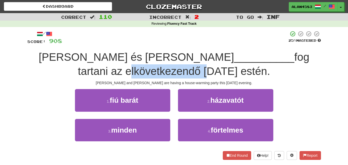
click at [254, 59] on span "fog tartani az elkövetkezendő péntek estén." at bounding box center [193, 64] width 231 height 26
click at [250, 63] on div at bounding box center [250, 63] width 0 height 0
click at [304, 56] on span "fog tartani az elkövetkezendő péntek estén." at bounding box center [193, 64] width 231 height 26
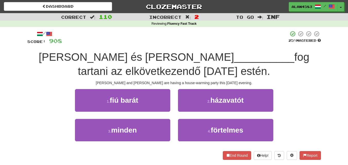
click at [195, 72] on span "fog tartani az elkövetkezendő péntek estén." at bounding box center [193, 64] width 231 height 26
click at [192, 78] on div at bounding box center [192, 78] width 0 height 0
click at [226, 70] on div "Tom és Mary __________ fog tartani az elkövetkezendő péntek estén." at bounding box center [174, 64] width 294 height 28
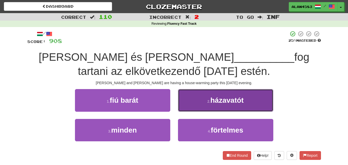
click at [224, 99] on span "házavatót" at bounding box center [227, 100] width 33 height 8
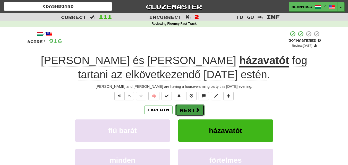
click at [187, 110] on button "Next" at bounding box center [189, 110] width 29 height 12
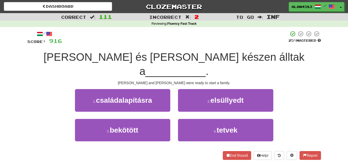
click at [159, 57] on span "Dan és Linda készen álltak a" at bounding box center [174, 64] width 261 height 26
click at [156, 63] on div at bounding box center [156, 63] width 0 height 0
click at [172, 46] on div "/ Score: 916 25 % Mastered Dan és Linda készen álltak a __________ . Dan and Li…" at bounding box center [174, 95] width 294 height 129
click at [185, 52] on span "Dan és Linda készen álltak a" at bounding box center [174, 64] width 261 height 26
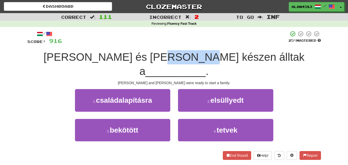
click at [185, 52] on span "Dan és Linda készen álltak a" at bounding box center [174, 64] width 261 height 26
click at [182, 44] on div at bounding box center [182, 44] width 0 height 0
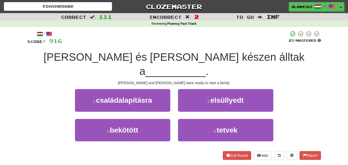
click at [213, 43] on div at bounding box center [175, 38] width 226 height 14
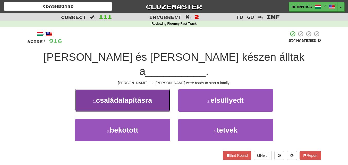
click at [149, 91] on button "1 . családalapításra" at bounding box center [122, 100] width 95 height 22
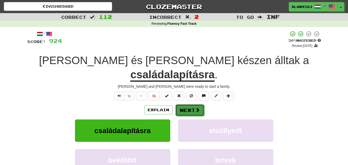
click at [190, 104] on button "Next" at bounding box center [189, 110] width 29 height 12
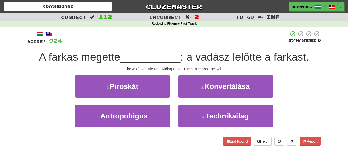
click at [67, 60] on span "A farkas megette" at bounding box center [79, 57] width 81 height 12
click at [64, 63] on div at bounding box center [64, 63] width 0 height 0
click at [89, 43] on div at bounding box center [175, 38] width 226 height 14
click at [100, 55] on span "A farkas megette" at bounding box center [79, 57] width 81 height 12
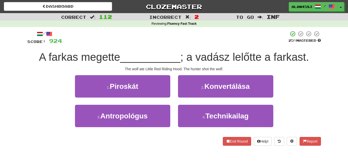
click at [100, 55] on span "A farkas megette" at bounding box center [79, 57] width 81 height 12
click at [97, 44] on div at bounding box center [97, 44] width 0 height 0
click at [125, 44] on div at bounding box center [175, 38] width 226 height 14
click at [212, 52] on span "; a vadász lelőtte a farkast." at bounding box center [244, 57] width 129 height 12
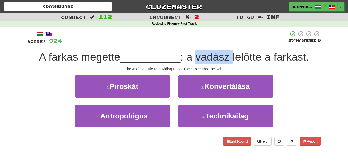
click at [209, 44] on div at bounding box center [209, 44] width 0 height 0
click at [224, 41] on div at bounding box center [175, 38] width 226 height 14
click at [249, 48] on div "/ Score: 924 25 % Mastered A farkas megette __________ ; a vadász lelőtte a far…" at bounding box center [174, 88] width 294 height 115
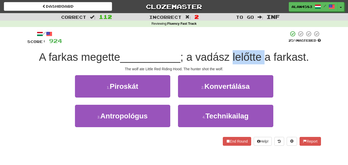
click at [249, 48] on div "/ Score: 924 25 % Mastered A farkas megette __________ ; a vadász lelőtte a far…" at bounding box center [174, 88] width 294 height 115
click at [246, 44] on div at bounding box center [246, 44] width 0 height 0
click at [254, 39] on div at bounding box center [175, 38] width 226 height 14
click at [288, 52] on span "; a vadász lelőtte a farkast." at bounding box center [244, 57] width 129 height 12
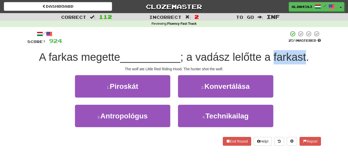
click at [288, 52] on span "; a vadász lelőtte a farkast." at bounding box center [244, 57] width 129 height 12
click at [284, 44] on div at bounding box center [284, 44] width 0 height 0
click at [315, 48] on div "/ Score: 924 25 % Mastered A farkas megette __________ ; a vadász lelőtte a far…" at bounding box center [174, 88] width 294 height 115
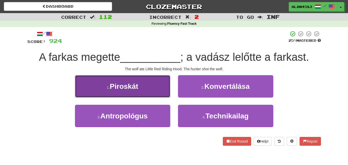
click at [119, 84] on span "Piroskát" at bounding box center [124, 86] width 29 height 8
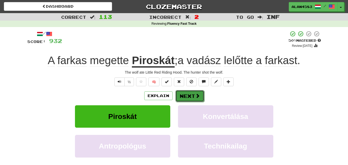
click at [185, 98] on button "Next" at bounding box center [189, 96] width 29 height 12
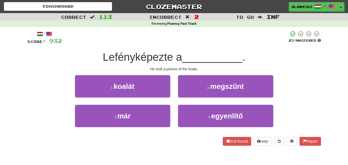
click at [146, 53] on span "Lefényképezte a" at bounding box center [142, 57] width 79 height 12
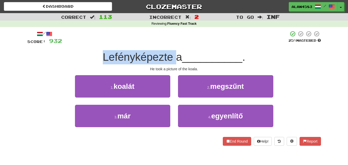
click at [146, 53] on span "Lefényképezte a" at bounding box center [142, 57] width 79 height 12
click at [142, 44] on div at bounding box center [142, 44] width 0 height 0
click at [174, 45] on div "/ Score: 932 25 % Mastered Lefényképezte a __________ . He took a picture of th…" at bounding box center [174, 88] width 294 height 115
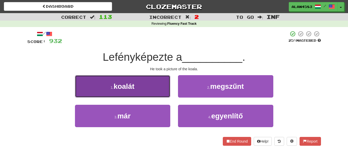
click at [158, 82] on button "1 . koalát" at bounding box center [122, 86] width 95 height 22
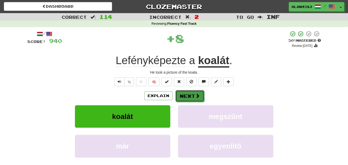
click at [186, 94] on button "Next" at bounding box center [189, 96] width 29 height 12
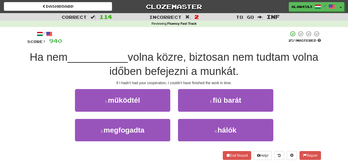
click at [182, 58] on span "volna közre, biztosan nem tudtam volna időben befejezni a munkát." at bounding box center [213, 64] width 209 height 26
click at [179, 63] on div at bounding box center [179, 63] width 0 height 0
click at [202, 46] on div "/ Score: 940 25 % Mastered Ha nem __________ volna közre, biztosan nem tudtam v…" at bounding box center [174, 95] width 294 height 129
click at [223, 51] on div "Ha nem __________ volna közre, biztosan nem tudtam volna időben befejezni a mun…" at bounding box center [174, 64] width 294 height 28
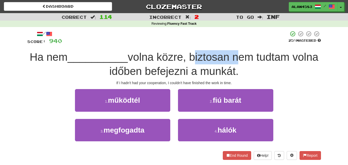
click at [223, 51] on div "Ha nem __________ volna közre, biztosan nem tudtam volna időben befejezni a mun…" at bounding box center [174, 64] width 294 height 28
click at [220, 44] on div at bounding box center [220, 44] width 0 height 0
click at [235, 39] on div at bounding box center [175, 38] width 226 height 14
click at [141, 68] on span "volna közre, biztosan nem tudtam volna időben befejezni a munkát." at bounding box center [213, 64] width 209 height 26
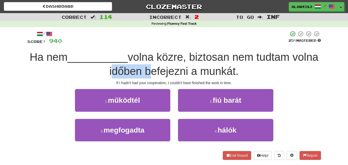
click at [141, 68] on span "volna közre, biztosan nem tudtam volna időben befejezni a munkát." at bounding box center [213, 64] width 209 height 26
click at [137, 58] on div at bounding box center [137, 58] width 0 height 0
click at [165, 61] on span "volna közre, biztosan nem tudtam volna időben befejezni a munkát." at bounding box center [213, 64] width 209 height 26
click at [167, 67] on span "volna közre, biztosan nem tudtam volna időben befejezni a munkát." at bounding box center [213, 64] width 209 height 26
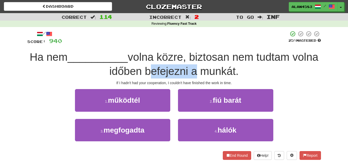
click at [167, 67] on span "volna közre, biztosan nem tudtam volna időben befejezni a munkát." at bounding box center [213, 64] width 209 height 26
click at [163, 58] on div at bounding box center [163, 58] width 0 height 0
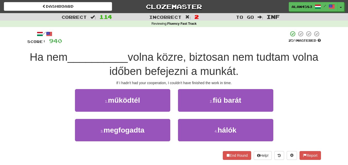
click at [212, 62] on span "volna közre, biztosan nem tudtam volna időben befejezni a munkát." at bounding box center [213, 64] width 209 height 26
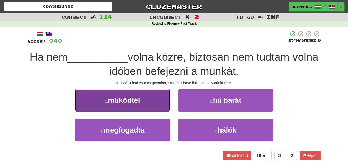
click at [157, 99] on button "1 . működtél" at bounding box center [122, 100] width 95 height 22
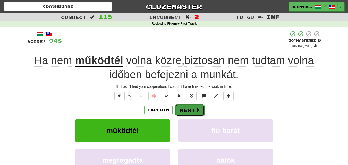
click at [190, 109] on button "Next" at bounding box center [189, 110] width 29 height 12
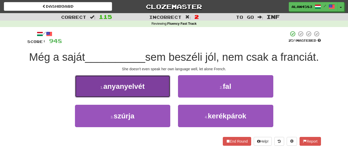
click at [162, 93] on button "1 . anyanyelvét" at bounding box center [122, 86] width 95 height 22
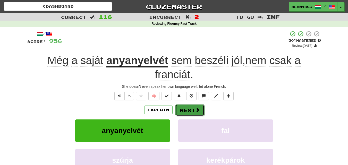
click at [186, 110] on button "Next" at bounding box center [189, 110] width 29 height 12
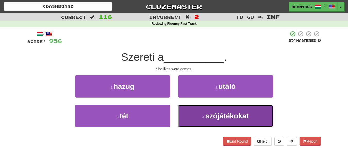
click at [205, 112] on button "4 . szójátékokat" at bounding box center [225, 116] width 95 height 22
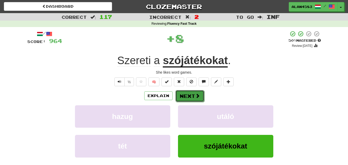
click at [186, 93] on button "Next" at bounding box center [189, 96] width 29 height 12
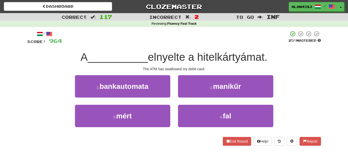
click at [164, 60] on span "elnyelte a hitelkártyámat." at bounding box center [208, 57] width 120 height 12
click at [160, 63] on div at bounding box center [160, 63] width 0 height 0
click at [193, 43] on div at bounding box center [175, 38] width 226 height 14
click at [230, 54] on span "elnyelte a hitelkártyámat." at bounding box center [208, 57] width 120 height 12
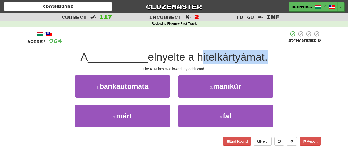
click at [230, 54] on span "elnyelte a hitelkártyámat." at bounding box center [208, 57] width 120 height 12
click at [227, 44] on div at bounding box center [227, 44] width 0 height 0
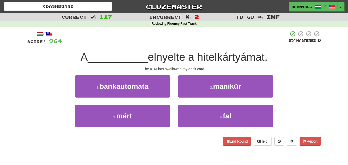
click at [258, 38] on div at bounding box center [175, 38] width 226 height 14
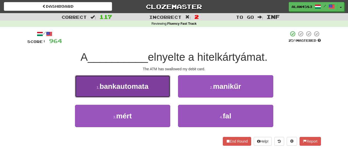
click at [143, 93] on button "1 . bankautomata" at bounding box center [122, 86] width 95 height 22
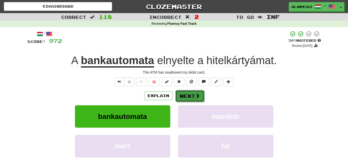
click at [183, 94] on button "Next" at bounding box center [189, 96] width 29 height 12
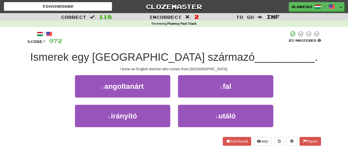
click at [189, 57] on span "Ismerek egy Kanadából származó" at bounding box center [142, 57] width 224 height 12
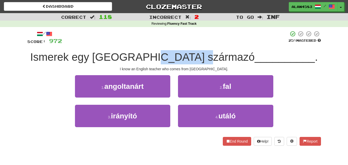
click at [189, 57] on span "Ismerek egy Kanadából származó" at bounding box center [142, 57] width 224 height 12
click at [186, 63] on div at bounding box center [186, 63] width 0 height 0
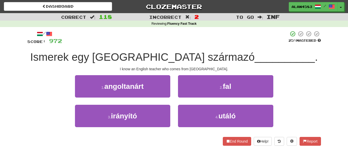
click at [240, 42] on div at bounding box center [175, 38] width 226 height 14
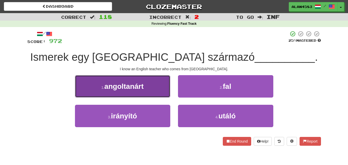
click at [152, 85] on button "1 . angoltanárt" at bounding box center [122, 86] width 95 height 22
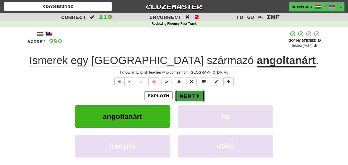
click at [189, 96] on button "Next" at bounding box center [189, 96] width 29 height 12
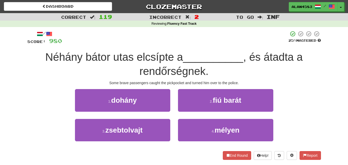
click at [97, 50] on div "/ Score: 980 25 % Mastered Néhány bátor utas elcsípte a __________ , és átadta …" at bounding box center [174, 95] width 294 height 129
click at [93, 44] on div at bounding box center [93, 44] width 0 height 0
click at [103, 41] on div at bounding box center [175, 38] width 226 height 14
click at [124, 54] on span "Néhány bátor utas elcsípte a" at bounding box center [114, 57] width 138 height 12
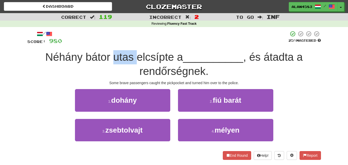
click at [124, 54] on span "Néhány bátor utas elcsípte a" at bounding box center [114, 57] width 138 height 12
click at [121, 44] on div at bounding box center [121, 44] width 0 height 0
click at [133, 43] on div at bounding box center [175, 38] width 226 height 14
click at [151, 53] on span "Néhány bátor utas elcsípte a" at bounding box center [114, 57] width 138 height 12
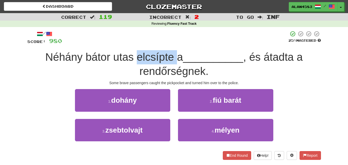
click at [151, 53] on span "Néhány bátor utas elcsípte a" at bounding box center [114, 57] width 138 height 12
click at [148, 44] on div at bounding box center [148, 44] width 0 height 0
click at [182, 44] on div at bounding box center [175, 38] width 226 height 14
click at [279, 55] on span ", és átadta a rendőrségnek." at bounding box center [220, 64] width 163 height 26
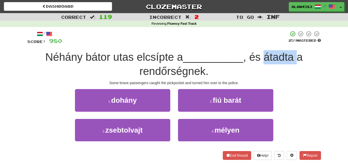
click at [279, 55] on span ", és átadta a rendőrségnek." at bounding box center [220, 64] width 163 height 26
click at [276, 44] on div at bounding box center [276, 44] width 0 height 0
click at [310, 51] on div "Néhány bátor utas elcsípte a __________ , és átadta a rendőrségnek." at bounding box center [174, 64] width 294 height 28
click at [188, 72] on span ", és átadta a rendőrségnek." at bounding box center [220, 64] width 163 height 26
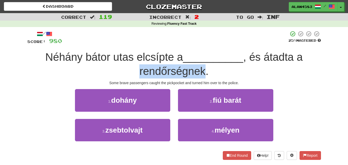
click at [188, 72] on span ", és átadta a rendőrségnek." at bounding box center [220, 64] width 163 height 26
click at [184, 78] on div at bounding box center [184, 78] width 0 height 0
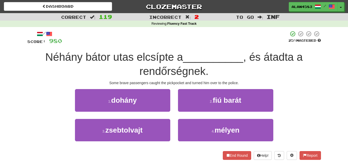
click at [217, 69] on div "Néhány bátor utas elcsípte a __________ , és átadta a rendőrségnek." at bounding box center [174, 64] width 294 height 28
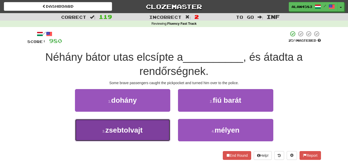
click at [142, 129] on span "zsebtolvajt" at bounding box center [123, 130] width 37 height 8
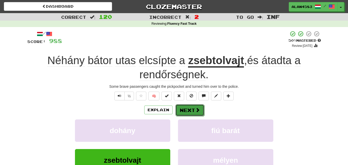
click at [186, 113] on button "Next" at bounding box center [189, 110] width 29 height 12
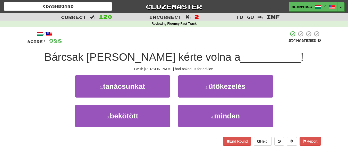
click at [104, 62] on span "Bárcsak Tom kérte volna a" at bounding box center [142, 57] width 196 height 12
click at [100, 63] on div at bounding box center [100, 63] width 0 height 0
click at [129, 54] on span "Bárcsak Tom kérte volna a" at bounding box center [142, 57] width 196 height 12
click at [152, 56] on span "Bárcsak Tom kérte volna a" at bounding box center [142, 57] width 196 height 12
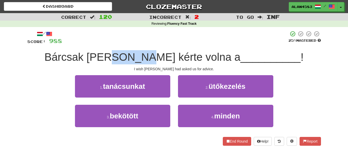
click at [152, 56] on span "Bárcsak Tom kérte volna a" at bounding box center [142, 57] width 196 height 12
click at [149, 44] on div at bounding box center [149, 44] width 0 height 0
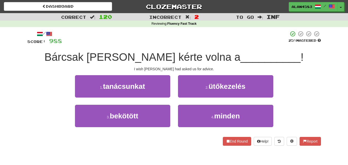
click at [174, 45] on div at bounding box center [175, 38] width 226 height 14
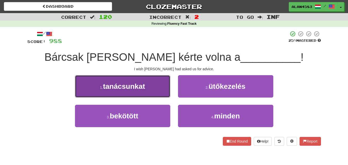
click at [163, 83] on button "1 . tanácsunkat" at bounding box center [122, 86] width 95 height 22
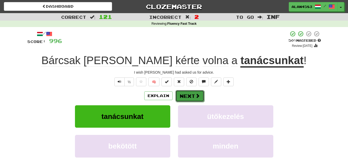
click at [189, 93] on button "Next" at bounding box center [189, 96] width 29 height 12
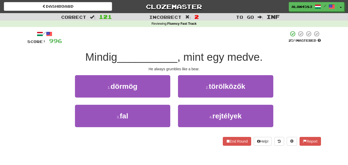
click at [239, 56] on span ", mint egy medve." at bounding box center [219, 57] width 85 height 12
click at [235, 44] on div at bounding box center [235, 44] width 0 height 0
click at [271, 47] on div "/ Score: 996 25 % Mastered Mindig __________ , mint egy medve. He always grumbl…" at bounding box center [174, 88] width 294 height 115
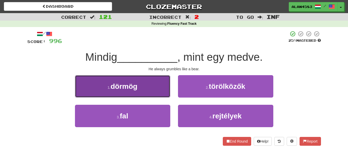
click at [150, 86] on button "1 . dörmög" at bounding box center [122, 86] width 95 height 22
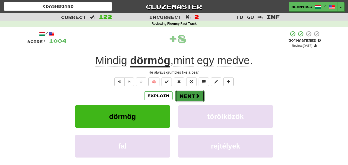
click at [192, 97] on button "Next" at bounding box center [189, 96] width 29 height 12
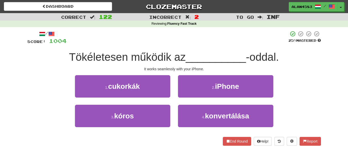
click at [261, 52] on span "-oddal." at bounding box center [262, 57] width 33 height 12
click at [258, 44] on div at bounding box center [258, 44] width 0 height 0
click at [295, 49] on div "/ Score: 1004 25 % Mastered Tökéletesen működik az __________ -oddal. It works …" at bounding box center [174, 88] width 294 height 115
click at [111, 57] on span "Tökéletesen működik az" at bounding box center [127, 57] width 117 height 12
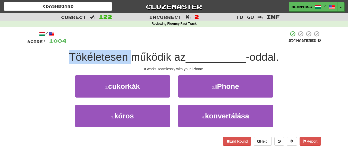
click at [111, 57] on span "Tökéletesen működik az" at bounding box center [127, 57] width 117 height 12
click at [107, 44] on div at bounding box center [107, 44] width 0 height 0
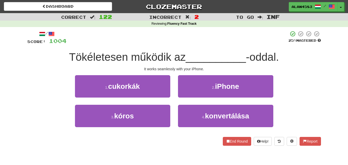
click at [139, 37] on div at bounding box center [177, 38] width 222 height 14
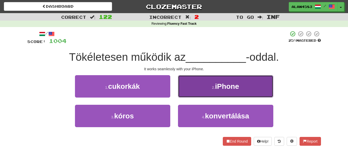
click at [208, 80] on button "2 . iPhone" at bounding box center [225, 86] width 95 height 22
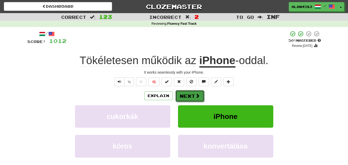
click at [186, 96] on button "Next" at bounding box center [189, 96] width 29 height 12
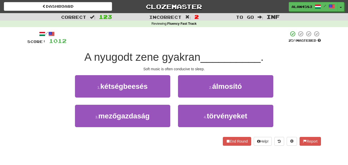
click at [116, 58] on span "A nyugodt zene gyakran" at bounding box center [143, 57] width 116 height 12
click at [112, 63] on div at bounding box center [112, 63] width 0 height 0
click at [154, 62] on span "A nyugodt zene gyakran" at bounding box center [143, 57] width 116 height 12
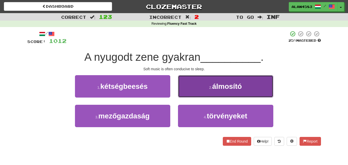
click at [248, 79] on button "2 . álmosító" at bounding box center [225, 86] width 95 height 22
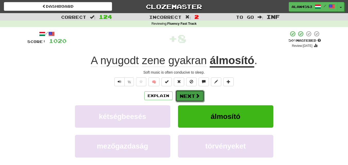
click at [189, 95] on button "Next" at bounding box center [189, 96] width 29 height 12
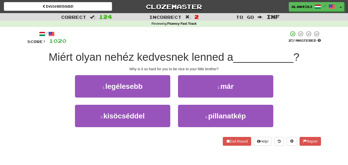
click at [156, 56] on span "Miért olyan nehéz kedvesnek lenned a" at bounding box center [141, 57] width 185 height 12
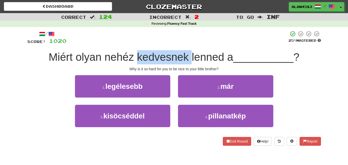
click at [156, 56] on span "Miért olyan nehéz kedvesnek lenned a" at bounding box center [141, 57] width 185 height 12
click at [152, 44] on div at bounding box center [152, 44] width 0 height 0
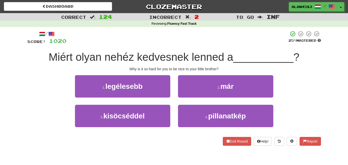
click at [162, 44] on div at bounding box center [177, 38] width 222 height 14
click at [212, 55] on span "Miért olyan nehéz kedvesnek lenned a" at bounding box center [141, 57] width 185 height 12
click at [208, 44] on div at bounding box center [208, 44] width 0 height 0
click at [232, 46] on div "/ Score: 1020 25 % Mastered Miért olyan nehéz kedvesnek lenned a __________ ? W…" at bounding box center [174, 88] width 294 height 115
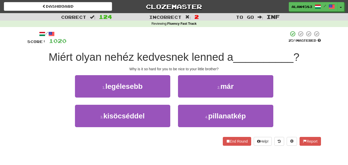
click at [124, 59] on span "Miért olyan nehéz kedvesnek lenned a" at bounding box center [141, 57] width 185 height 12
click at [121, 63] on div at bounding box center [121, 63] width 0 height 0
click at [145, 48] on div "/ Score: 1020 25 % Mastered Miért olyan nehéz kedvesnek lenned a __________ ? W…" at bounding box center [174, 88] width 294 height 115
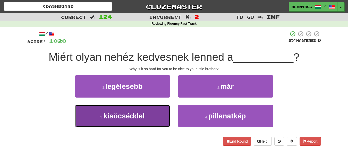
click at [161, 113] on button "3 . kisöcséddel" at bounding box center [122, 116] width 95 height 22
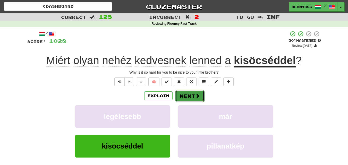
click at [187, 98] on button "Next" at bounding box center [189, 96] width 29 height 12
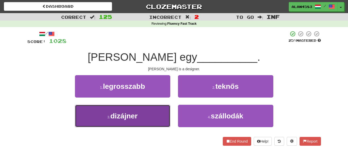
click at [156, 122] on button "3 . dizájner" at bounding box center [122, 116] width 95 height 22
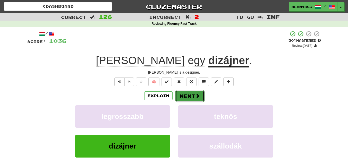
click at [192, 93] on button "Next" at bounding box center [189, 96] width 29 height 12
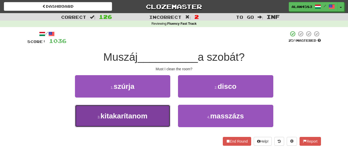
click at [156, 106] on button "3 . kitakarítanom" at bounding box center [122, 116] width 95 height 22
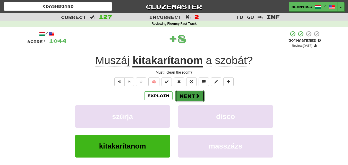
click at [190, 100] on button "Next" at bounding box center [189, 96] width 29 height 12
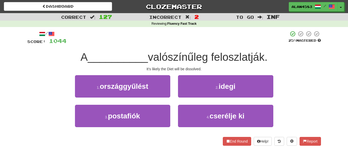
click at [166, 59] on span "valószínűleg feloszlatják." at bounding box center [208, 57] width 120 height 12
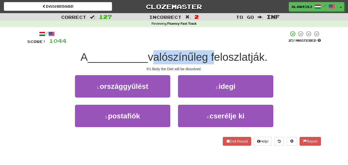
click at [166, 59] on span "valószínűleg feloszlatják." at bounding box center [208, 57] width 120 height 12
click at [163, 63] on div at bounding box center [163, 63] width 0 height 0
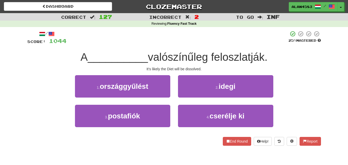
click at [170, 41] on div at bounding box center [177, 38] width 222 height 14
click at [234, 48] on div "/ Score: 1044 25 % Mastered A __________ valószínűleg feloszlatják. It's likely…" at bounding box center [174, 88] width 294 height 115
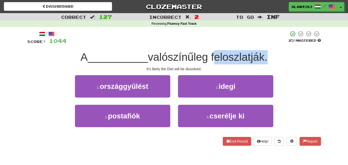
click at [234, 48] on div "/ Score: 1044 25 % Mastered A __________ valószínűleg feloszlatják. It's likely…" at bounding box center [174, 88] width 294 height 115
click at [231, 44] on div at bounding box center [231, 44] width 0 height 0
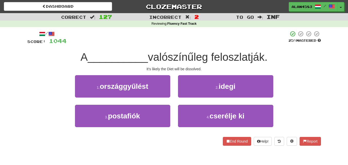
click at [275, 51] on div "A __________ valószínűleg feloszlatják." at bounding box center [174, 57] width 294 height 14
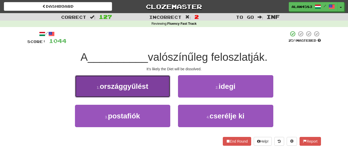
click at [160, 89] on button "1 . országgyűlést" at bounding box center [122, 86] width 95 height 22
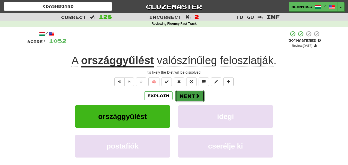
click at [188, 96] on button "Next" at bounding box center [189, 96] width 29 height 12
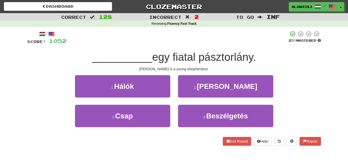
click at [188, 57] on span "egy fiatal pásztorlány." at bounding box center [204, 57] width 104 height 12
click at [185, 63] on div at bounding box center [185, 63] width 0 height 0
click at [208, 38] on div at bounding box center [177, 38] width 222 height 14
click at [221, 54] on span "egy fiatal pásztorlány." at bounding box center [204, 57] width 104 height 12
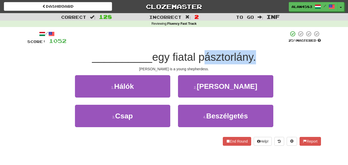
click at [221, 54] on span "egy fiatal pásztorlány." at bounding box center [204, 57] width 104 height 12
click at [218, 44] on div at bounding box center [218, 44] width 0 height 0
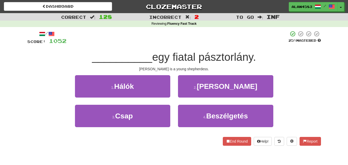
click at [249, 41] on div at bounding box center [177, 38] width 222 height 14
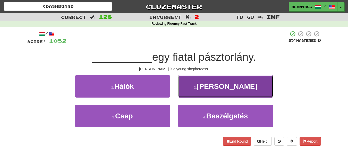
click at [258, 85] on button "2 . Aurélia" at bounding box center [225, 86] width 95 height 22
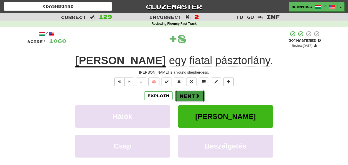
click at [188, 96] on button "Next" at bounding box center [189, 96] width 29 height 12
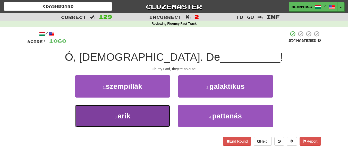
click at [82, 114] on button "3 . arik" at bounding box center [122, 116] width 95 height 22
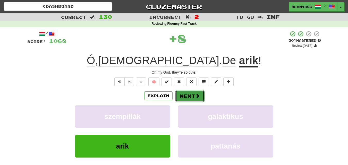
click at [188, 95] on button "Next" at bounding box center [189, 96] width 29 height 12
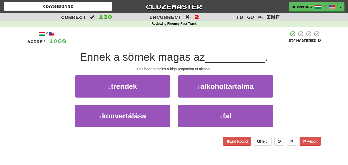
click at [139, 54] on span "Ennek a sörnek magas az" at bounding box center [142, 57] width 125 height 12
click at [136, 44] on div at bounding box center [136, 44] width 0 height 0
click at [141, 44] on div at bounding box center [177, 38] width 222 height 14
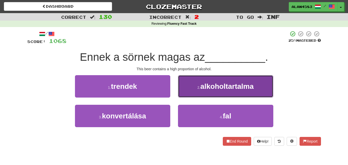
click at [221, 88] on span "alkoholtartalma" at bounding box center [226, 86] width 53 height 8
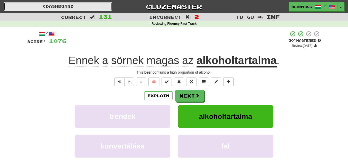
click at [69, 4] on link "Dashboard" at bounding box center [58, 6] width 108 height 9
